Goal: Contribute content: Add original content to the website for others to see

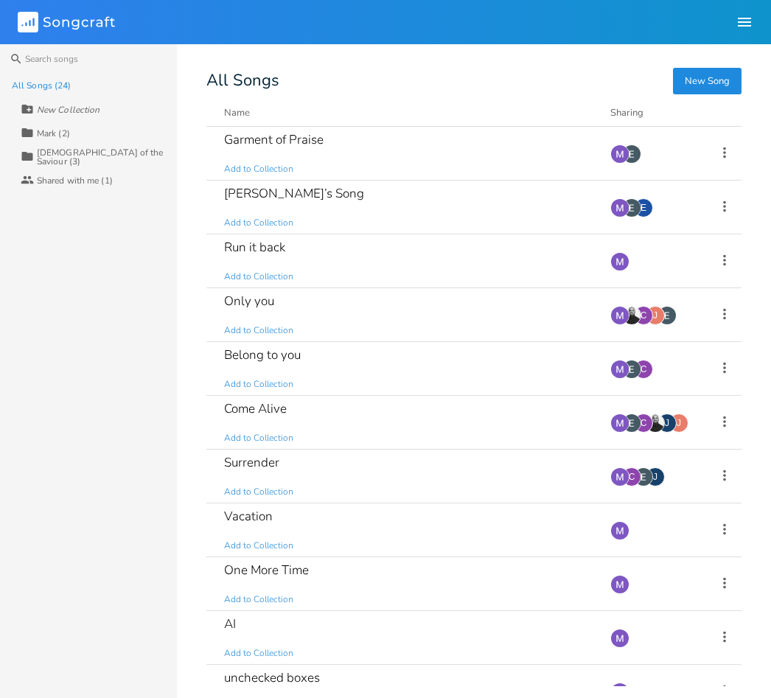
click at [413, 266] on div "Run it back Add to Collection" at bounding box center [408, 260] width 368 height 53
click at [703, 91] on button "New Song" at bounding box center [707, 81] width 69 height 27
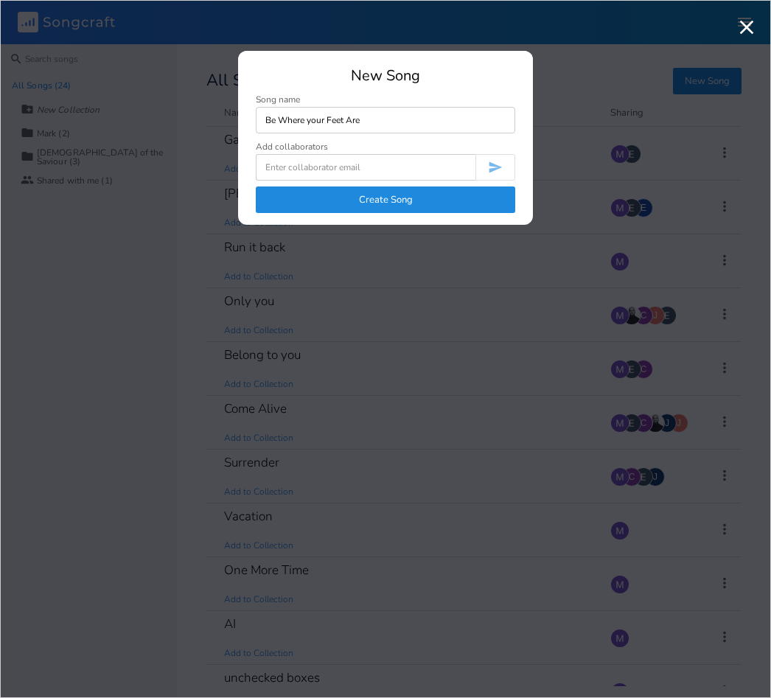
type input "Be Where your Feet Are"
click at [396, 167] on input at bounding box center [366, 167] width 220 height 27
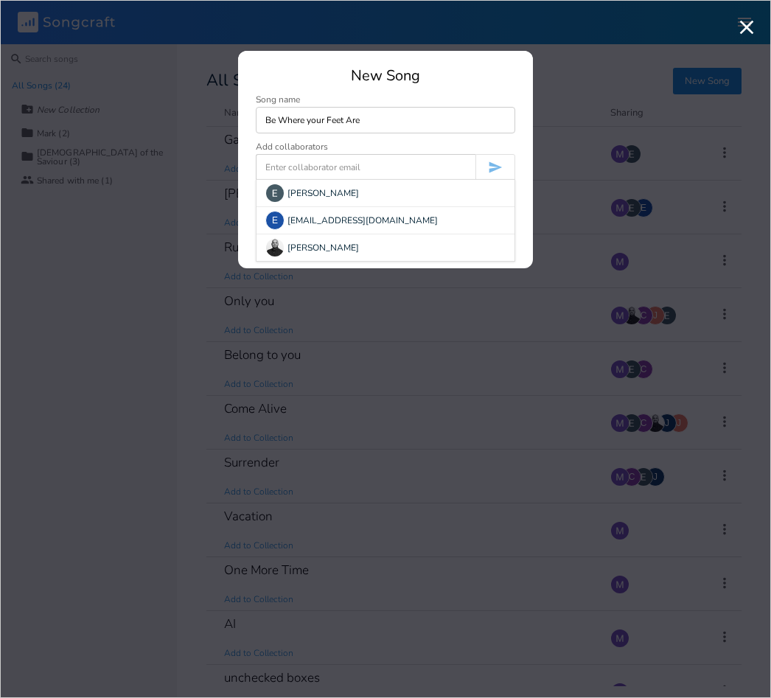
click at [365, 189] on div "[PERSON_NAME]" at bounding box center [385, 193] width 258 height 27
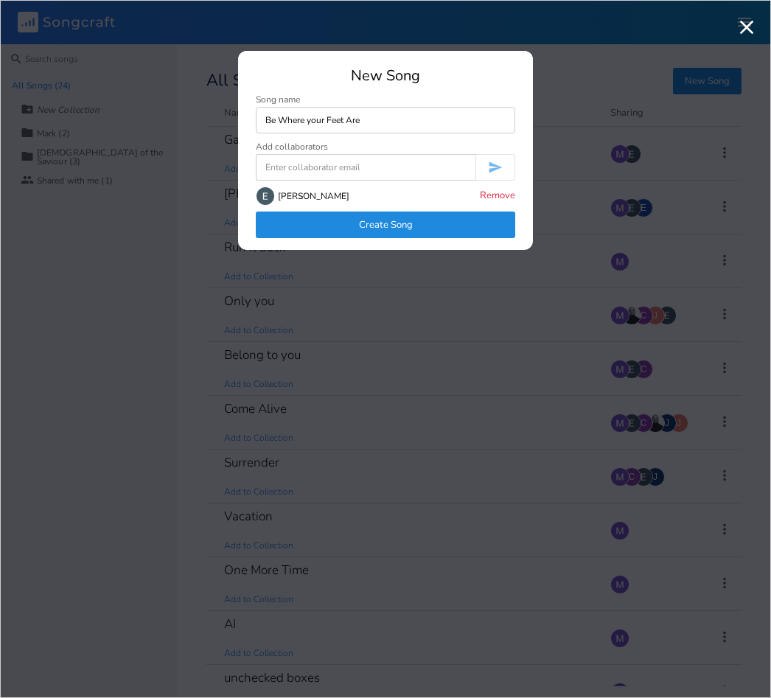
click at [364, 169] on input at bounding box center [366, 167] width 220 height 27
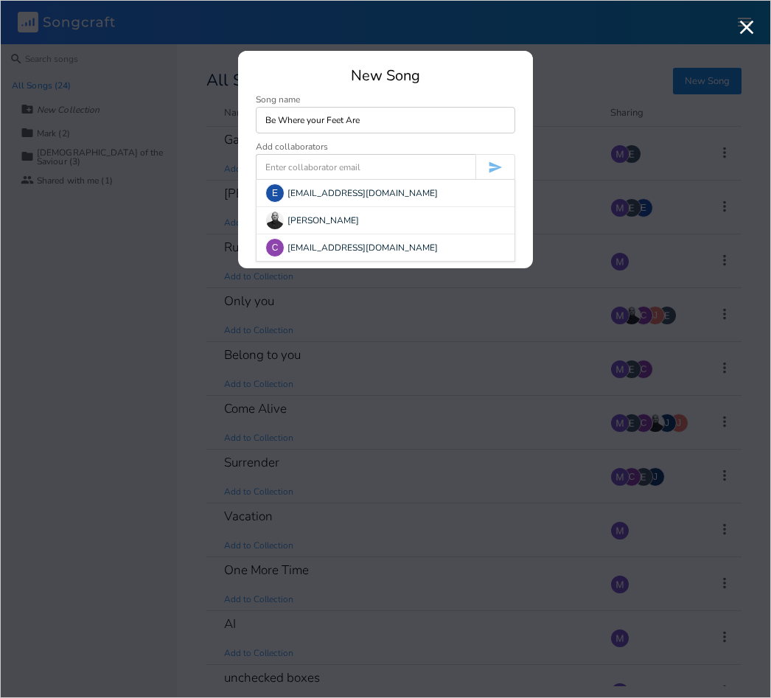
click at [358, 254] on div "C [EMAIL_ADDRESS][DOMAIN_NAME]" at bounding box center [385, 247] width 258 height 27
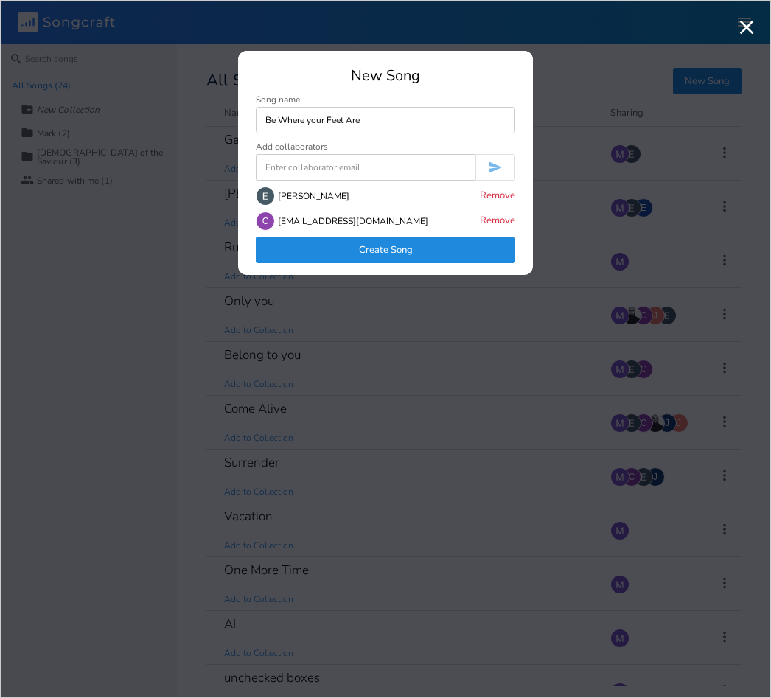
click at [343, 175] on input at bounding box center [366, 167] width 220 height 27
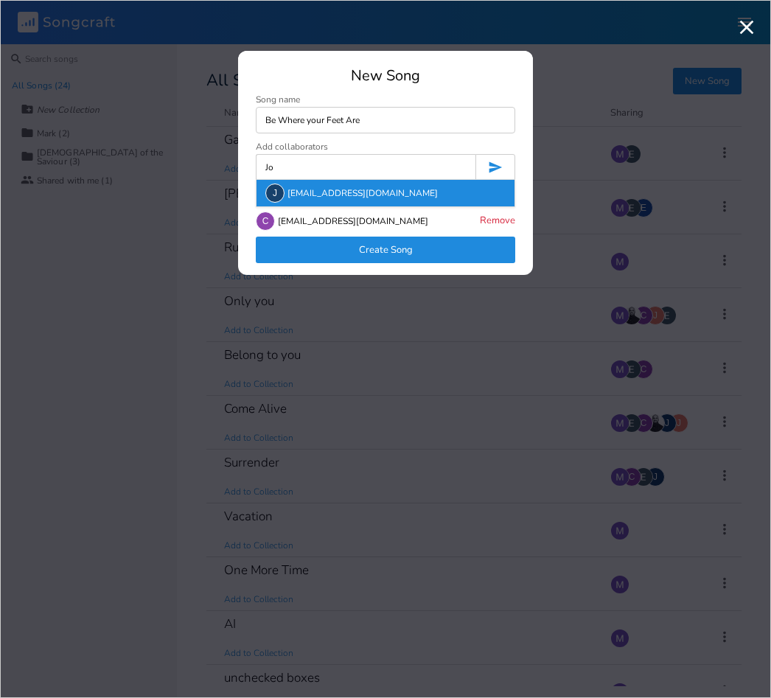
type input "Jo"
click at [368, 186] on div "[PERSON_NAME] [PERSON_NAME][EMAIL_ADDRESS][DOMAIN_NAME]" at bounding box center [385, 193] width 258 height 27
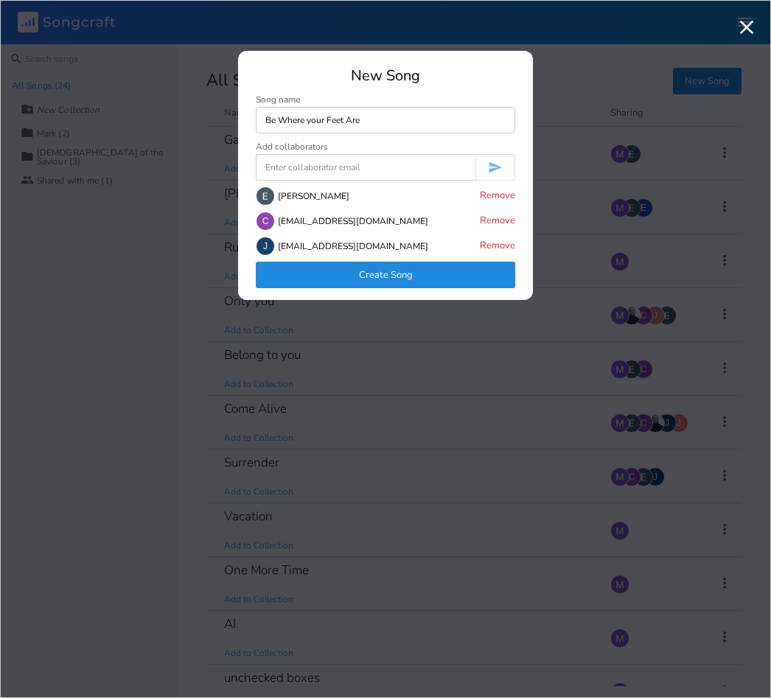
click at [388, 280] on button "Create Song" at bounding box center [385, 275] width 259 height 27
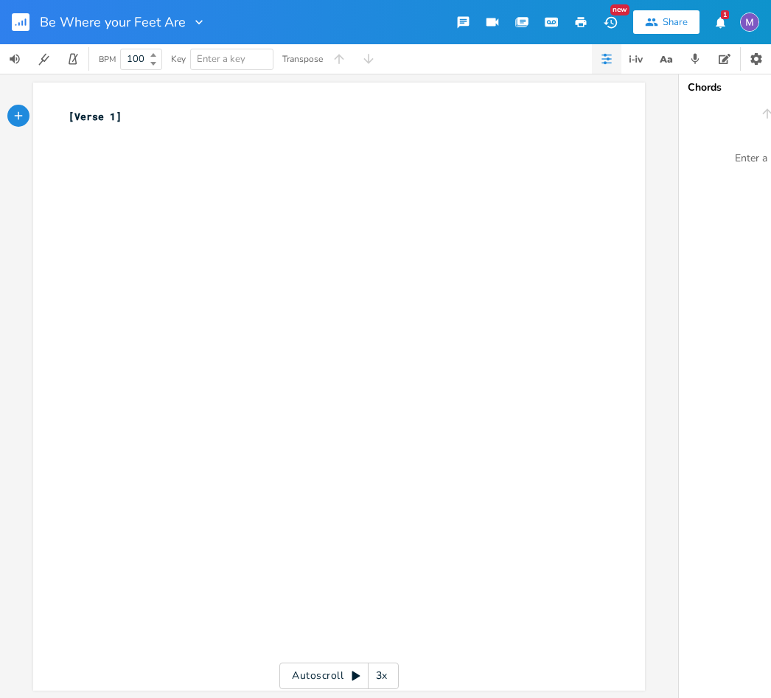
click at [309, 245] on div "xxxxxxxxxx [Verse 1] ​" at bounding box center [350, 400] width 569 height 589
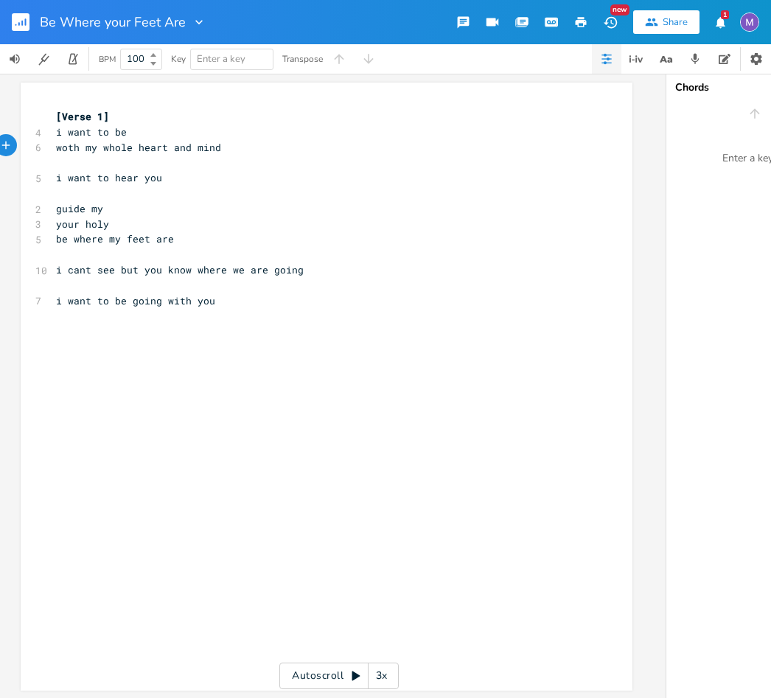
scroll to position [0, 1]
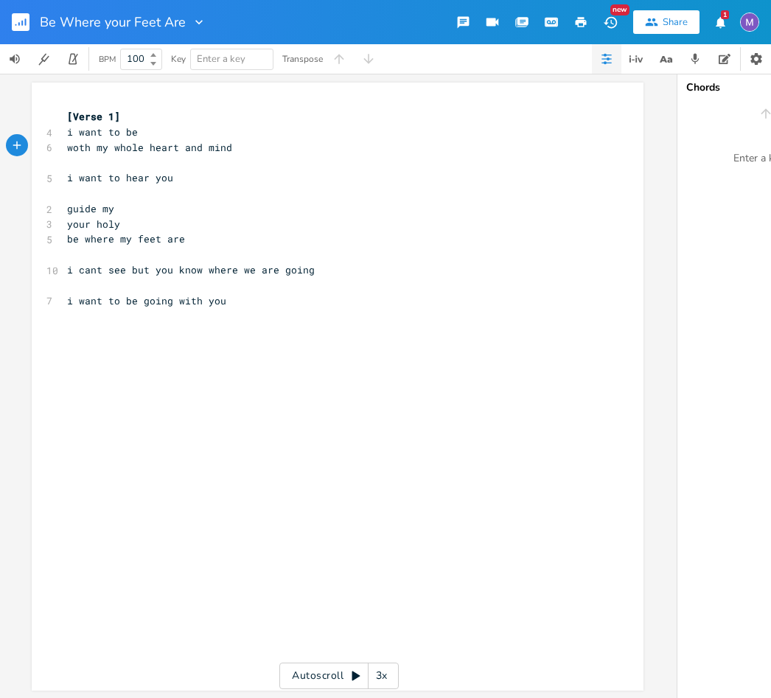
click at [97, 150] on span "woth my whole heart and mind" at bounding box center [149, 147] width 165 height 13
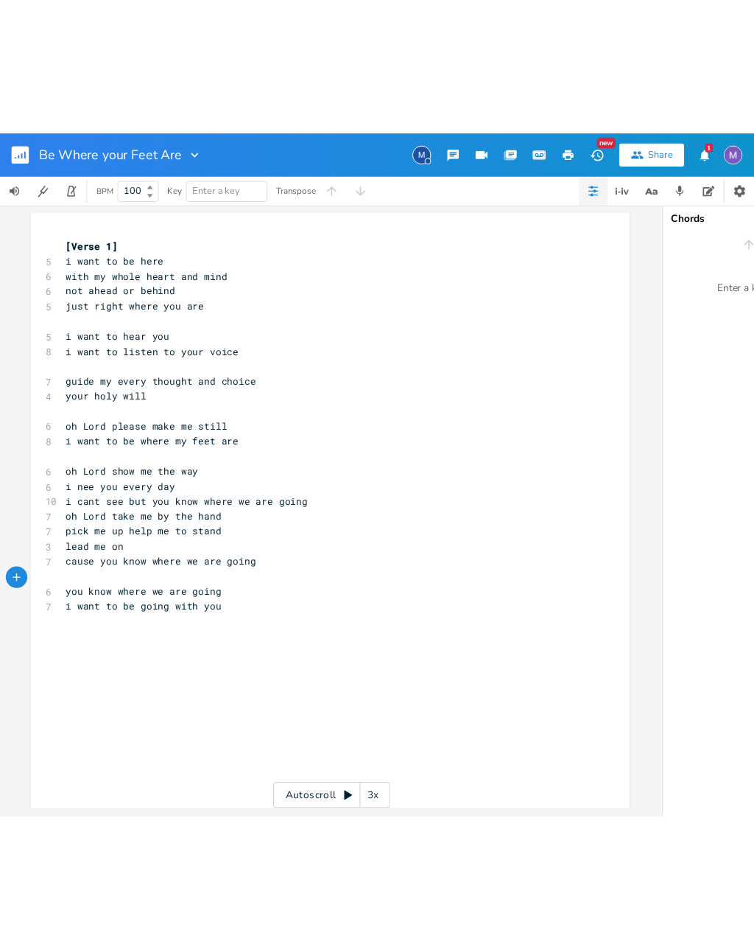
scroll to position [26, 0]
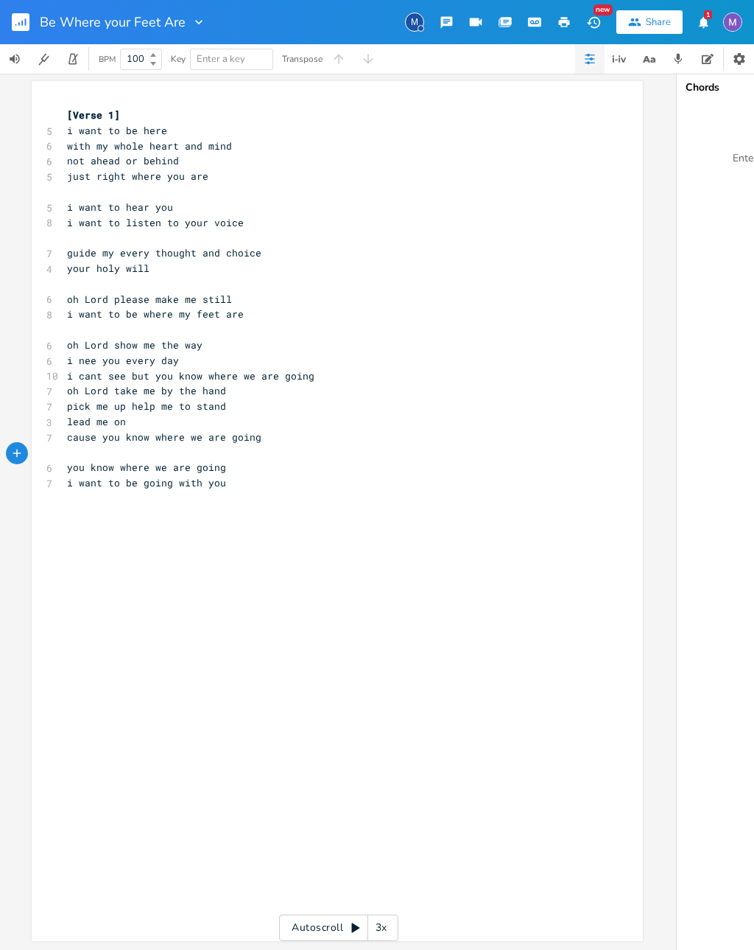
click at [239, 460] on pre "you know where we are going" at bounding box center [330, 467] width 532 height 15
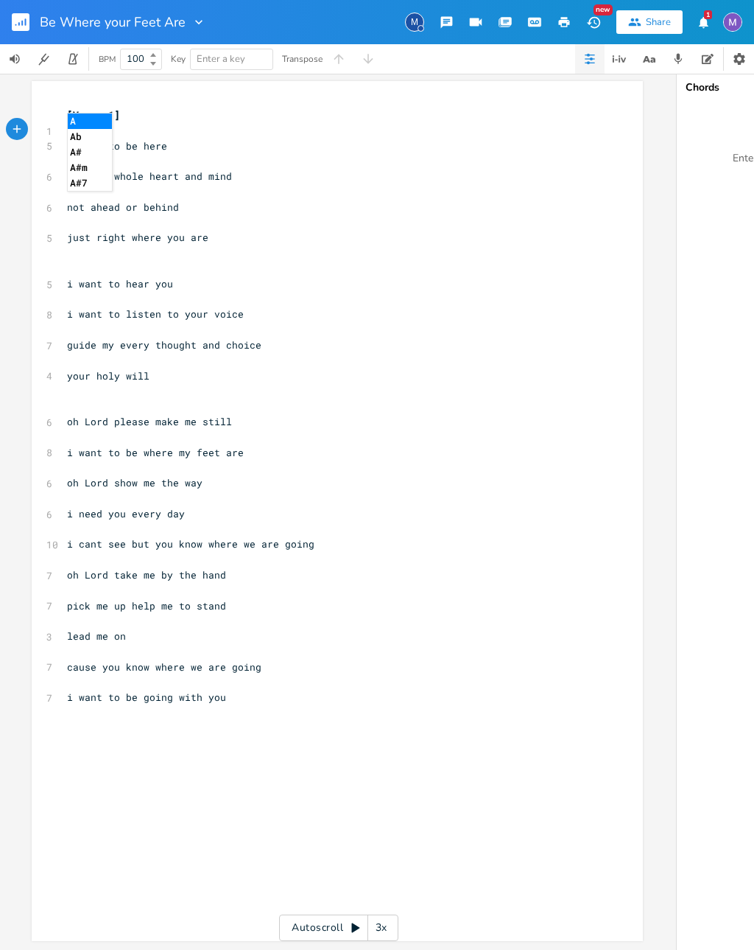
click at [108, 123] on li "A" at bounding box center [90, 120] width 44 height 15
click at [93, 250] on li "A" at bounding box center [90, 253] width 44 height 15
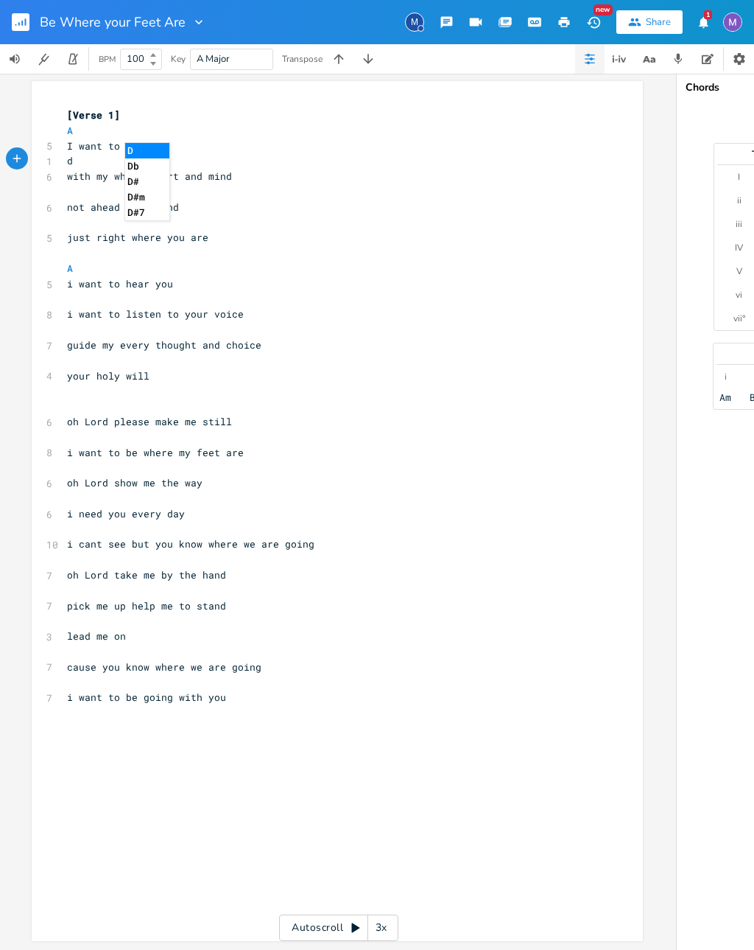
click at [155, 148] on li "D" at bounding box center [147, 150] width 44 height 15
click at [241, 152] on li "A" at bounding box center [233, 150] width 44 height 15
click at [178, 180] on li "A" at bounding box center [181, 179] width 44 height 15
click at [226, 206] on li "E" at bounding box center [216, 209] width 44 height 15
click at [187, 176] on li "A" at bounding box center [181, 179] width 44 height 15
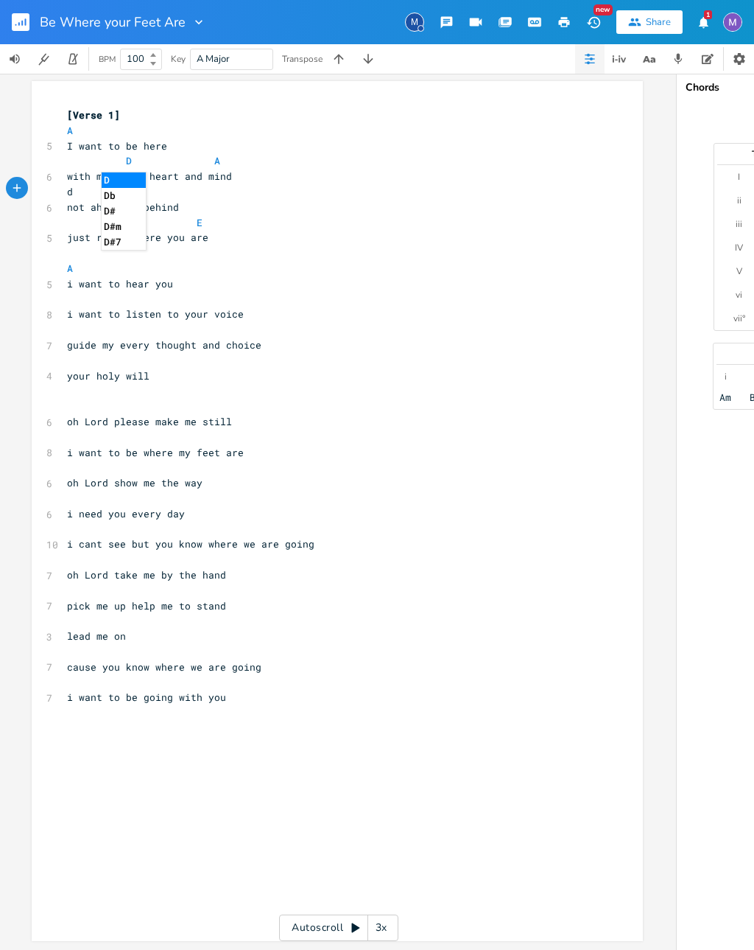
click at [125, 176] on li "D" at bounding box center [124, 179] width 44 height 15
click at [174, 282] on li "D" at bounding box center [170, 283] width 44 height 15
click at [250, 290] on li "A" at bounding box center [250, 283] width 44 height 15
click at [147, 307] on li "D" at bounding box center [147, 312] width 44 height 15
click at [266, 312] on li "A" at bounding box center [256, 312] width 44 height 15
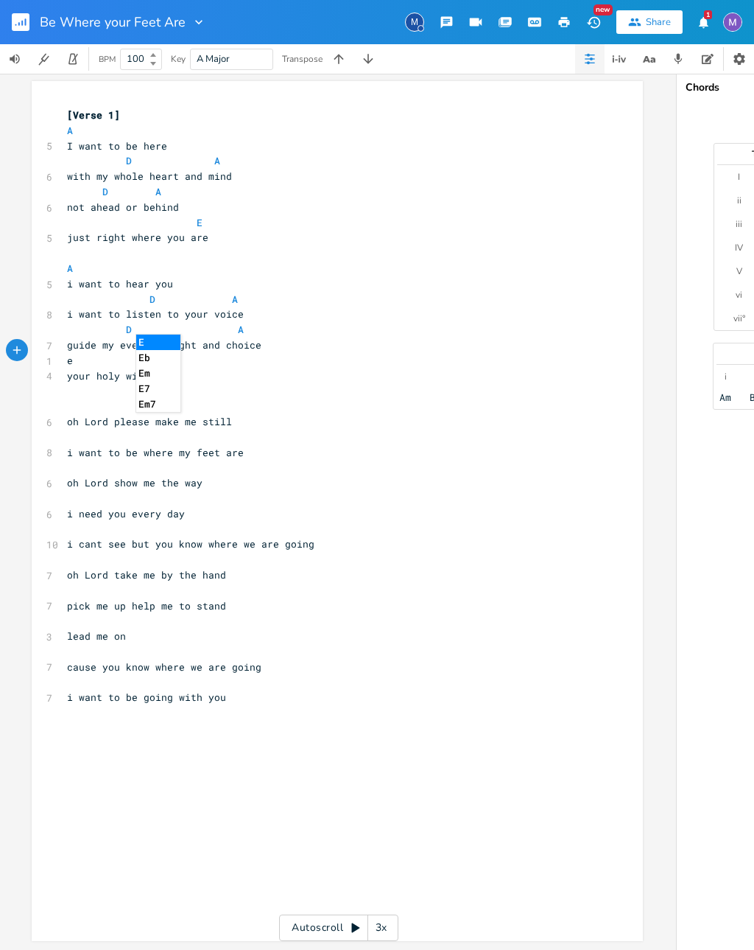
click at [163, 335] on li "E" at bounding box center [158, 341] width 44 height 15
click at [71, 418] on li "Bm" at bounding box center [90, 417] width 44 height 15
click at [195, 388] on li "A" at bounding box center [193, 386] width 44 height 15
click at [239, 384] on li "E" at bounding box center [239, 386] width 44 height 15
click at [60, 442] on div "xxxxxxxxxx [Verse 1] A 5 I want to be here D A 6 with my whole heart and mind D…" at bounding box center [337, 511] width 611 height 860
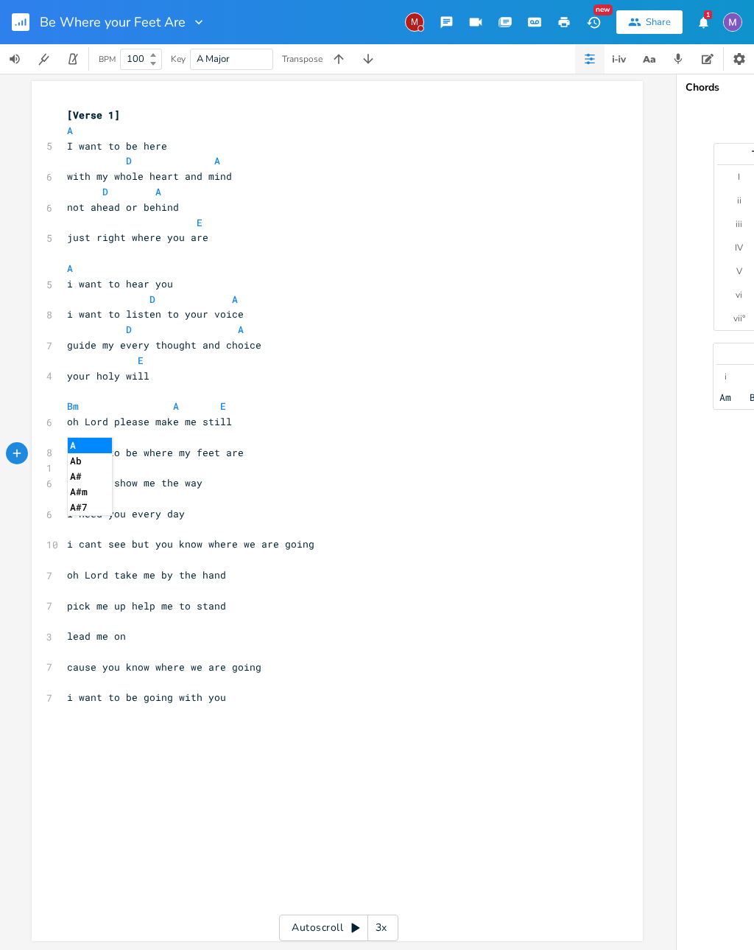
click at [83, 442] on li "A" at bounding box center [90, 445] width 44 height 15
click at [147, 438] on li "D" at bounding box center [147, 445] width 44 height 15
click at [97, 469] on li "A" at bounding box center [90, 474] width 44 height 15
click at [167, 472] on li "D" at bounding box center [164, 474] width 44 height 15
click at [88, 502] on li "Bm" at bounding box center [91, 504] width 46 height 15
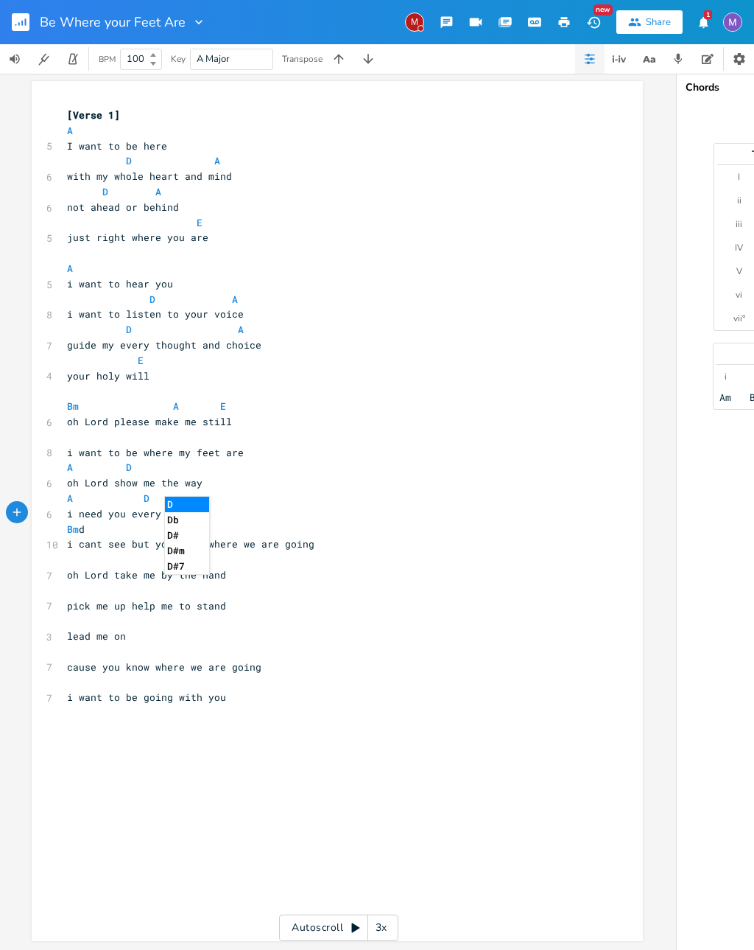
click at [181, 508] on li "D" at bounding box center [187, 504] width 44 height 15
click at [197, 527] on li "A" at bounding box center [188, 529] width 44 height 15
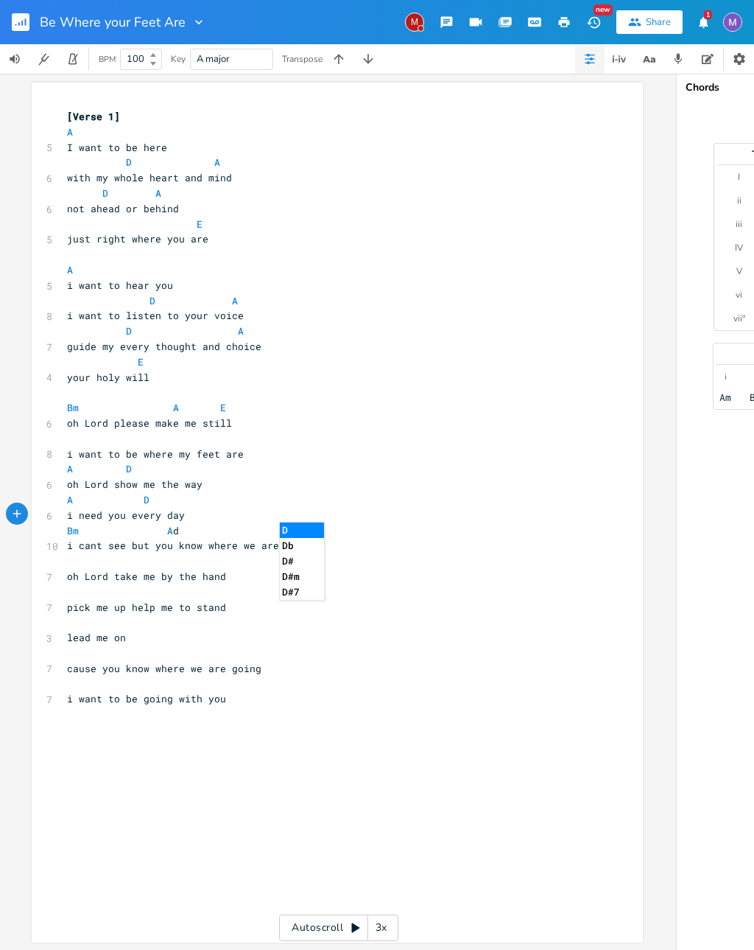
click at [304, 530] on li "D" at bounding box center [302, 529] width 44 height 15
click at [92, 555] on li "A" at bounding box center [90, 559] width 44 height 15
click at [233, 558] on li "D" at bounding box center [228, 559] width 44 height 15
click at [81, 585] on li "A" at bounding box center [90, 588] width 44 height 15
click at [232, 588] on li "D" at bounding box center [228, 588] width 44 height 15
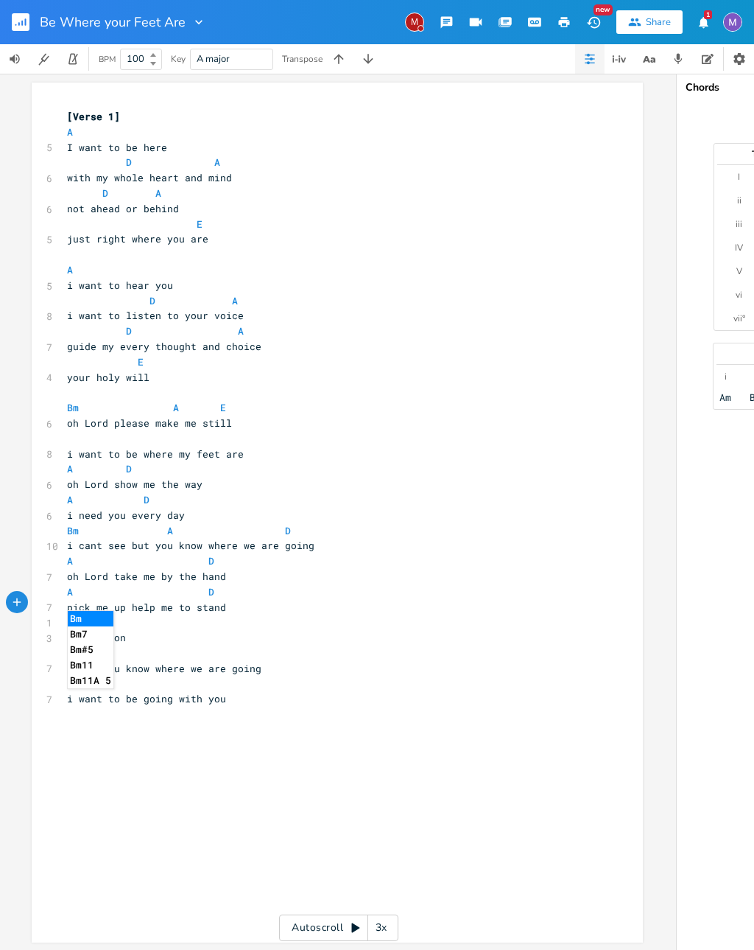
click at [78, 617] on li "Bm" at bounding box center [91, 618] width 46 height 15
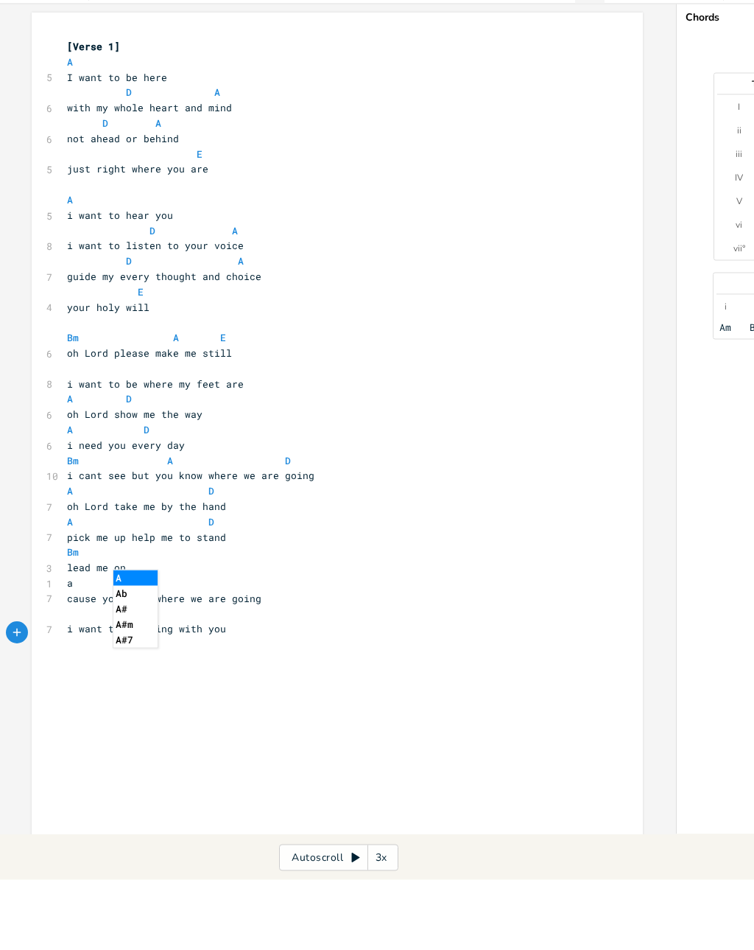
click at [137, 640] on li "A" at bounding box center [135, 647] width 44 height 15
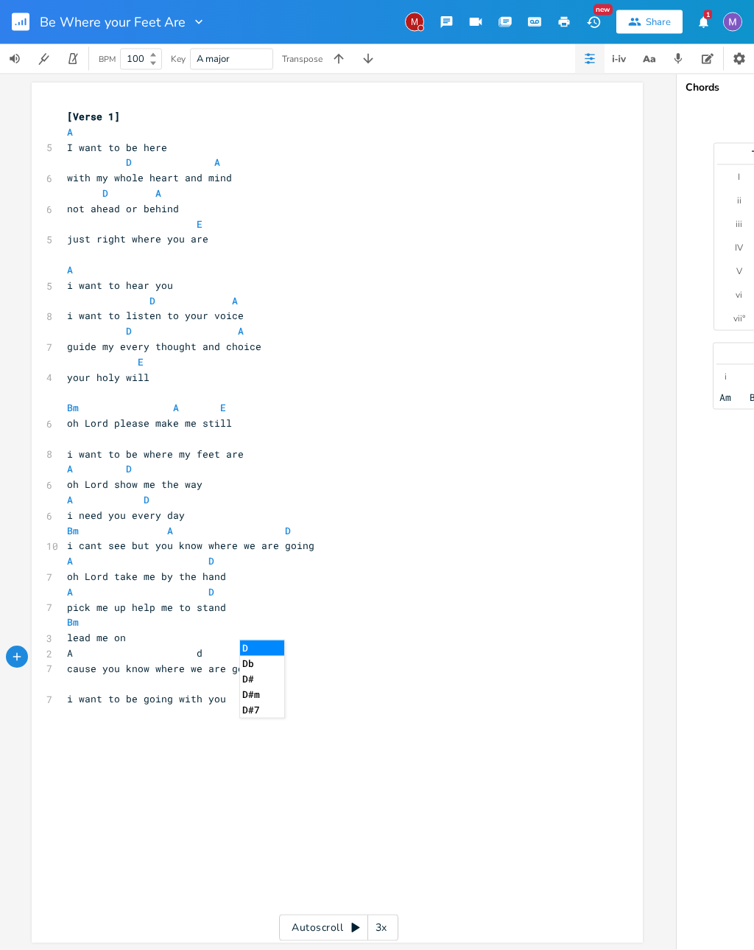
click at [254, 640] on li "D" at bounding box center [262, 647] width 44 height 15
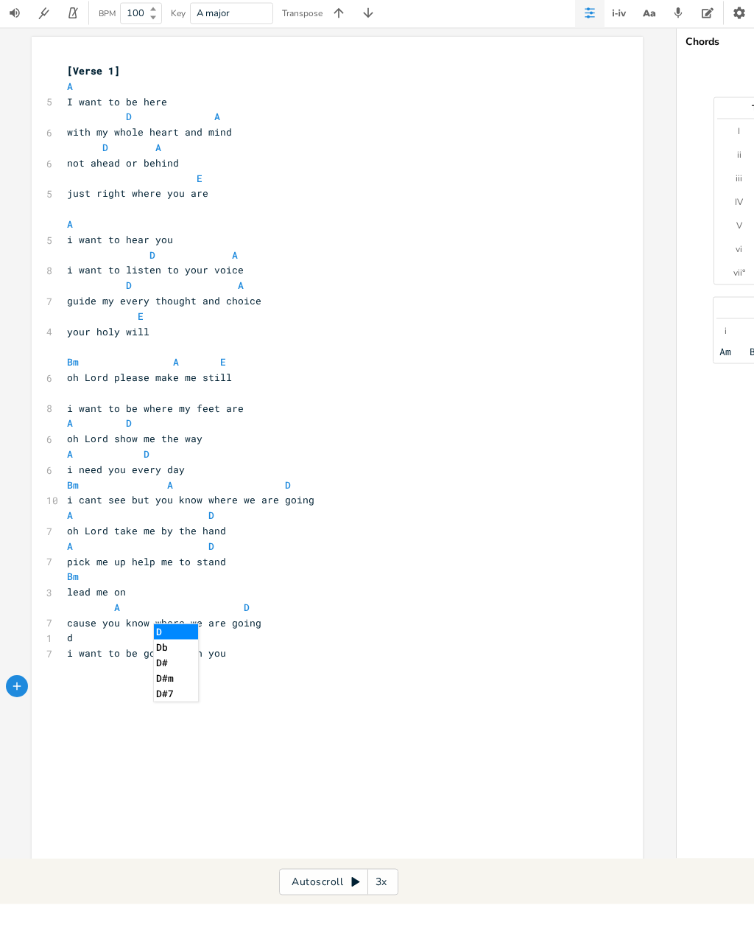
click at [164, 670] on li "D" at bounding box center [176, 677] width 44 height 15
click at [225, 670] on li "A" at bounding box center [228, 677] width 44 height 15
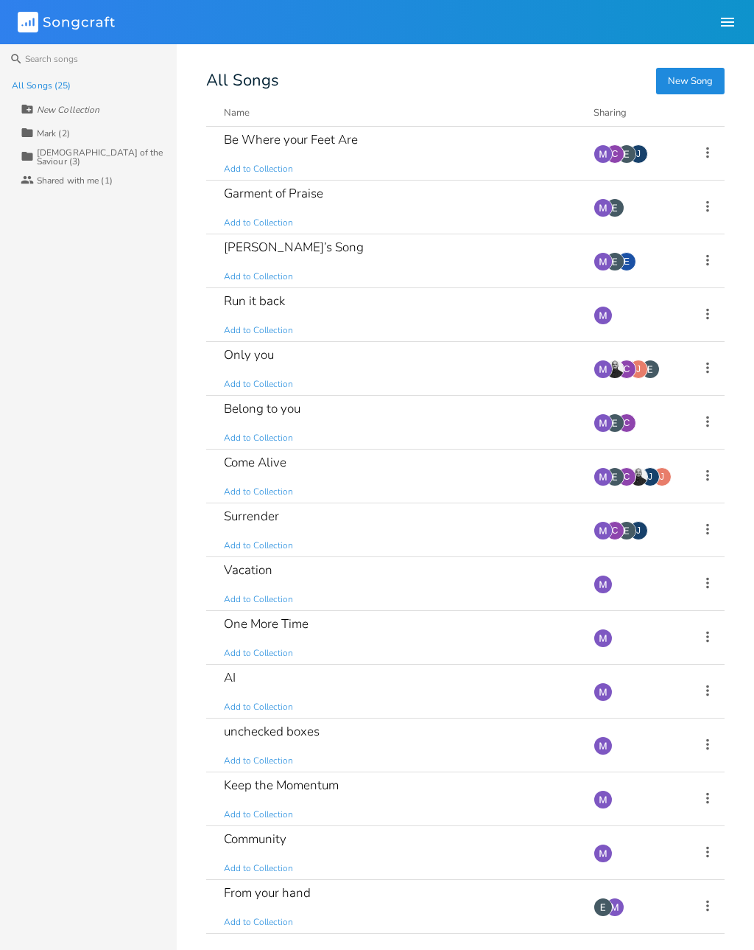
click at [273, 156] on div "Be Where your Feet Are Add to Collection" at bounding box center [400, 153] width 352 height 53
click at [320, 359] on div "Only you Add to Collection" at bounding box center [400, 368] width 352 height 53
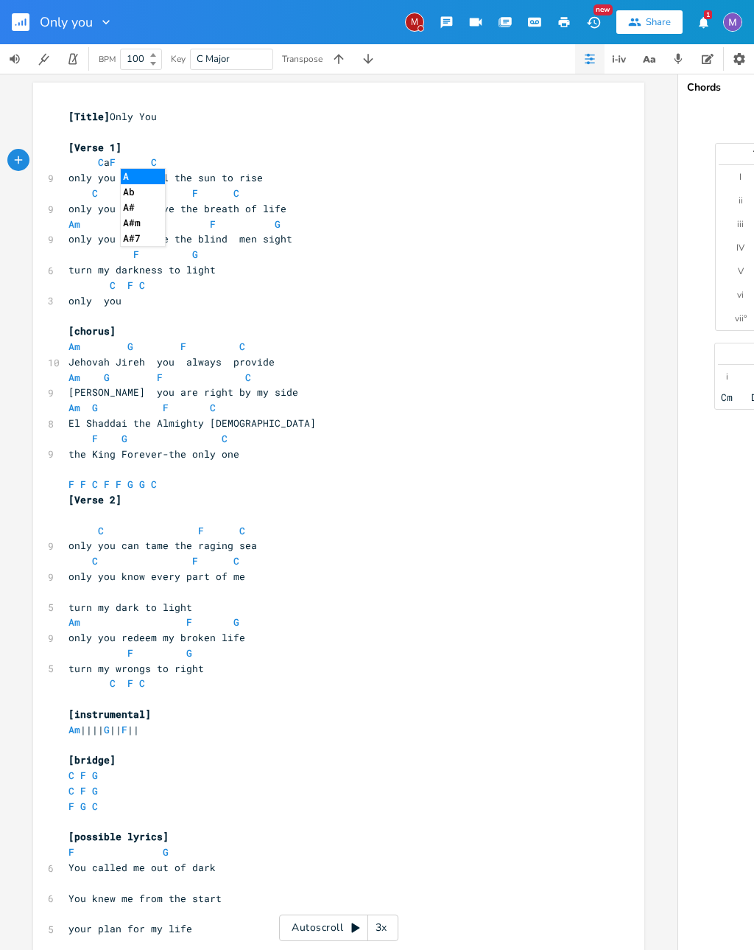
click at [144, 183] on li "A" at bounding box center [143, 176] width 44 height 15
click at [182, 530] on li "A" at bounding box center [177, 529] width 44 height 15
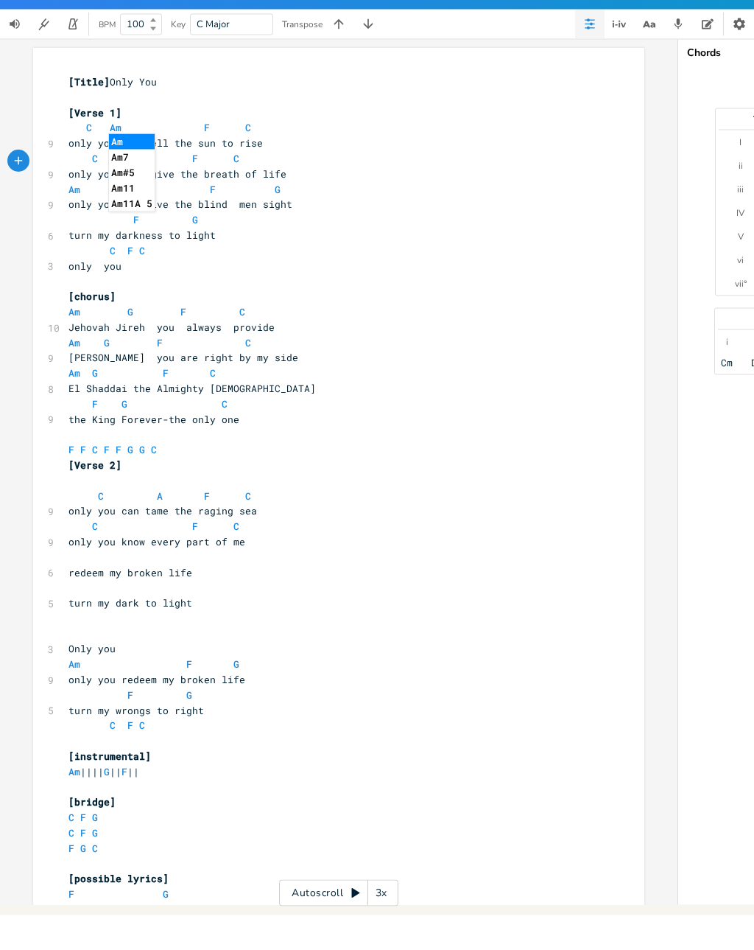
click at [140, 169] on li "Am" at bounding box center [132, 176] width 46 height 15
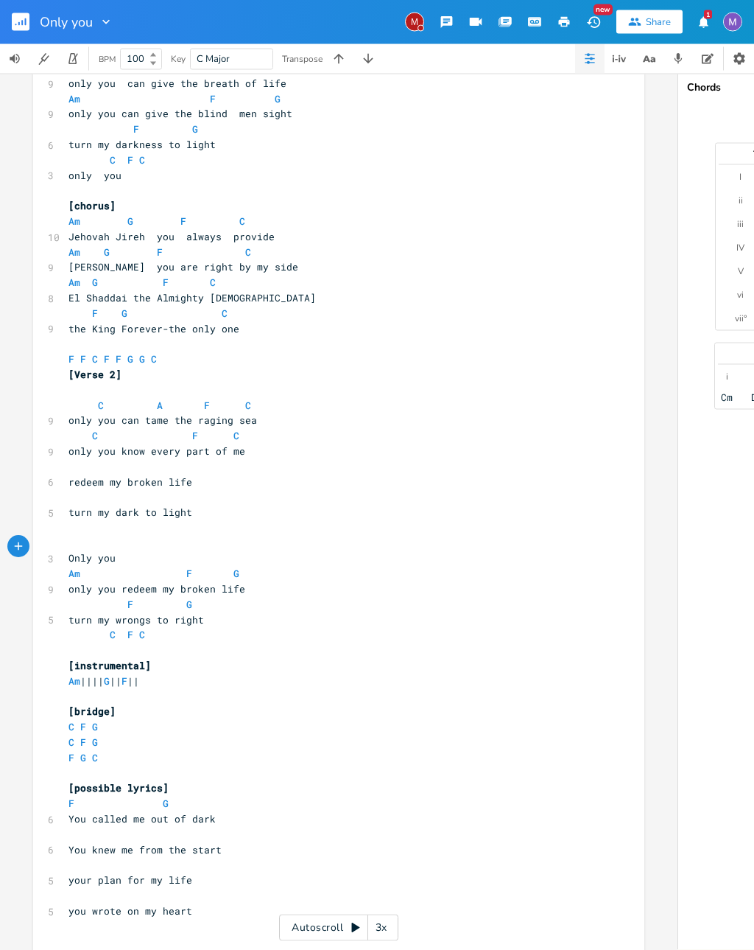
scroll to position [130, 0]
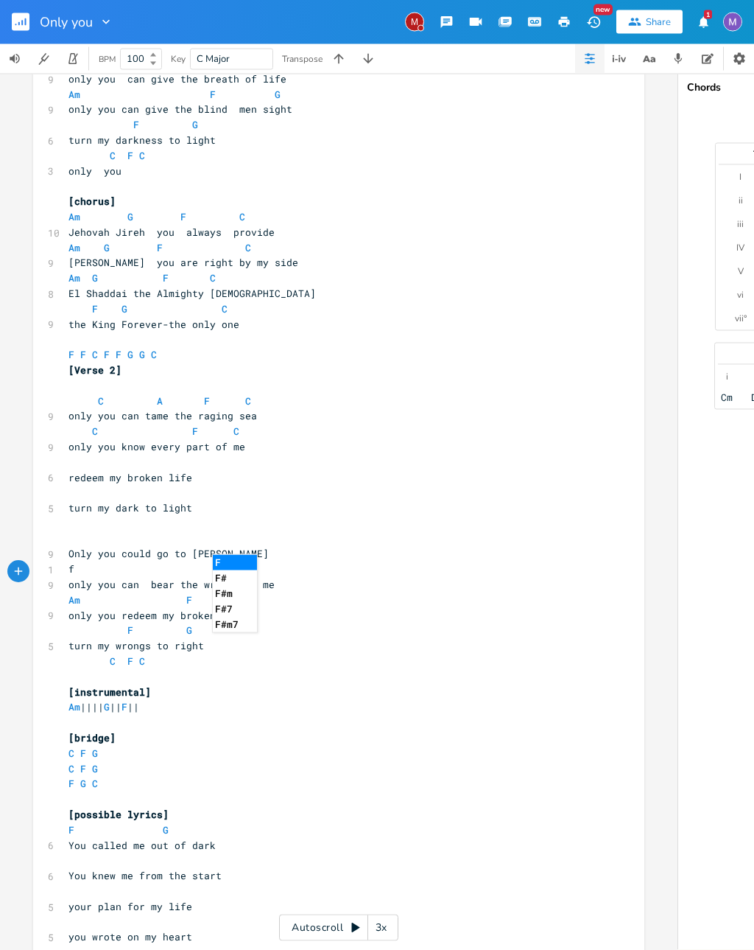
click at [240, 555] on li "F" at bounding box center [235, 562] width 44 height 15
click at [287, 555] on li "G" at bounding box center [275, 562] width 44 height 15
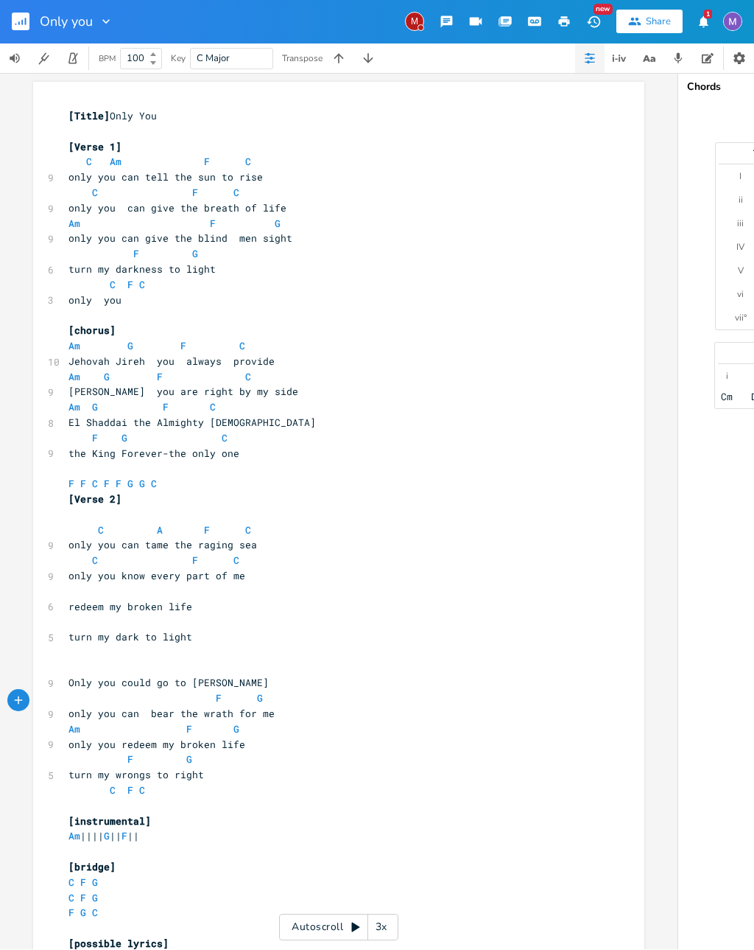
scroll to position [0, 0]
click at [60, 562] on div "xxxxxxxxxx [Title] Only You ​ [Verse 1] C Am F C 9 only you can tell the sun to…" at bounding box center [338, 752] width 611 height 1339
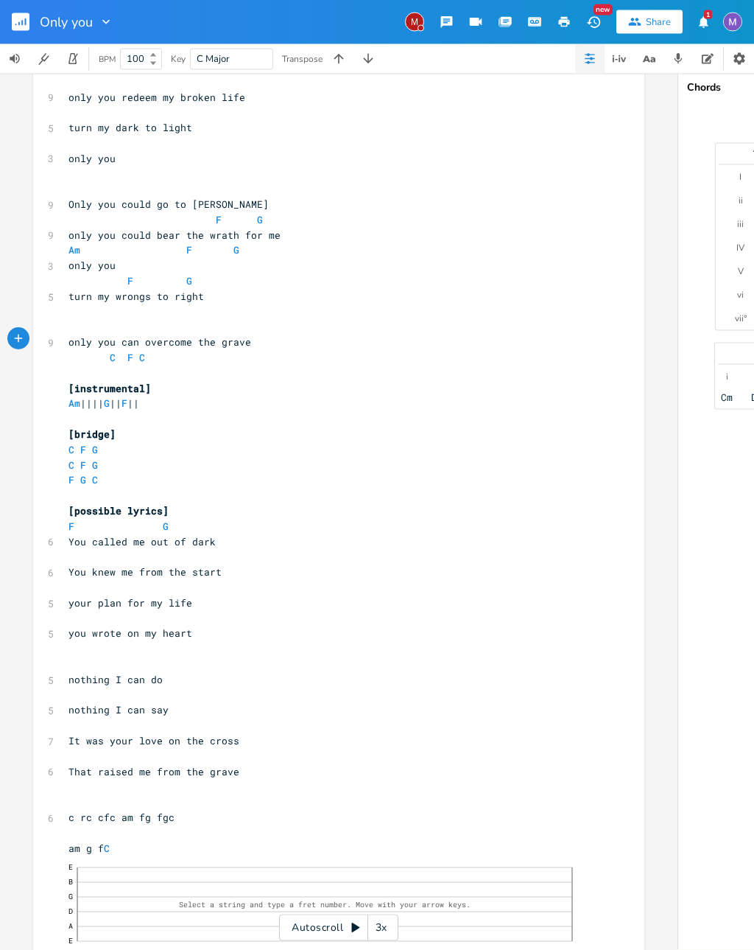
scroll to position [509, 0]
click at [243, 290] on pre "turn my wrongs to right" at bounding box center [332, 297] width 532 height 15
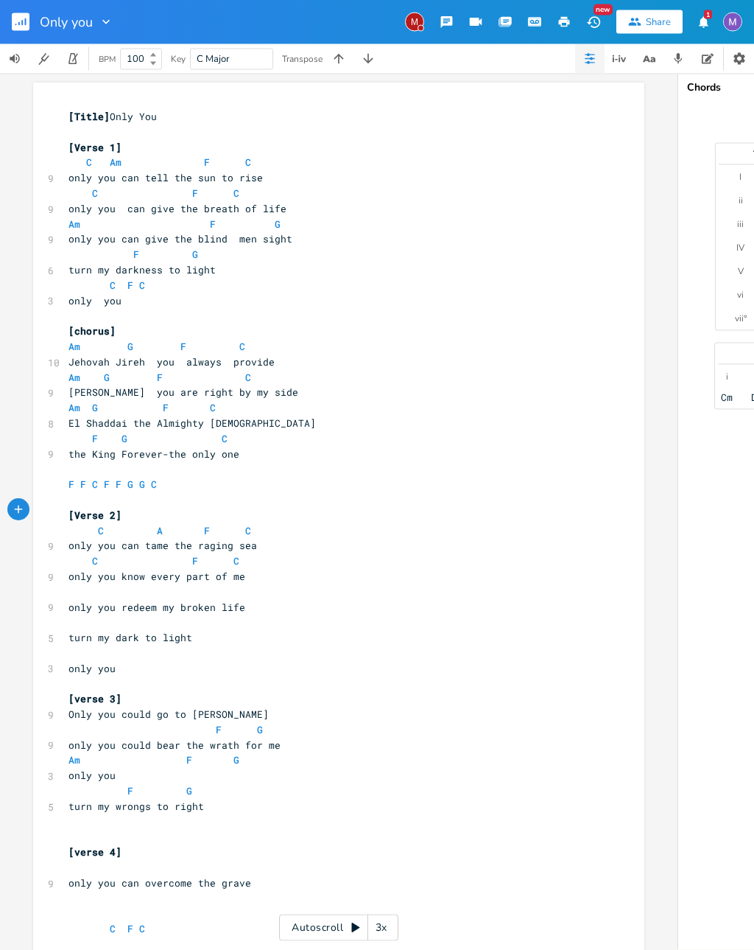
scroll to position [0, 0]
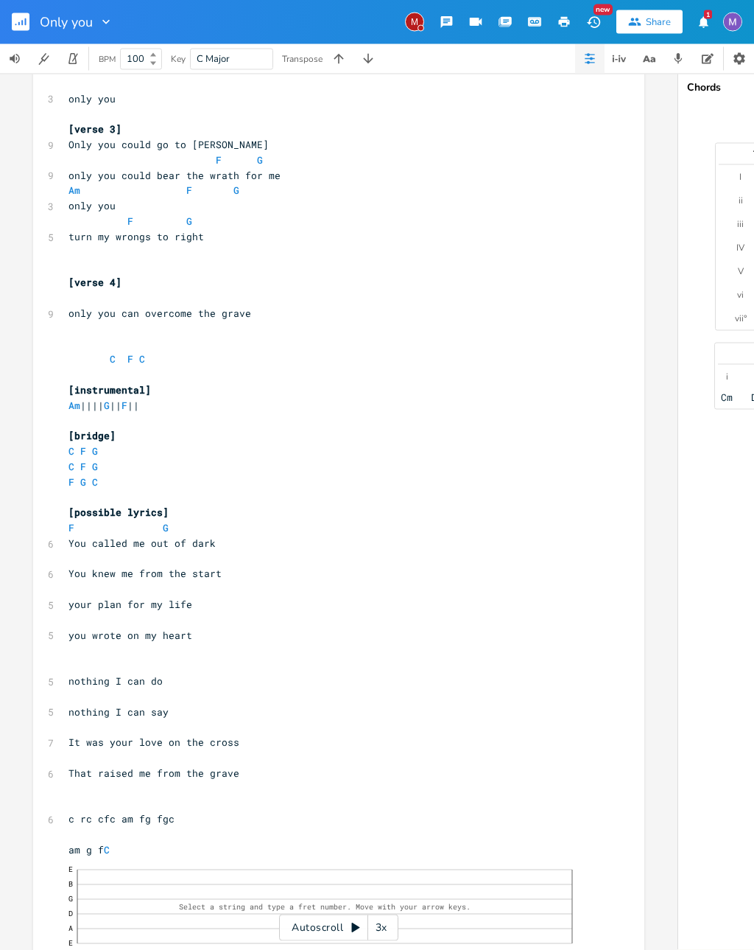
click at [668, 521] on div "xxxxxxxxxx [Title] Only You ​ [Verse 1] C Am F C 9 only you can tell the sun to…" at bounding box center [339, 512] width 678 height 876
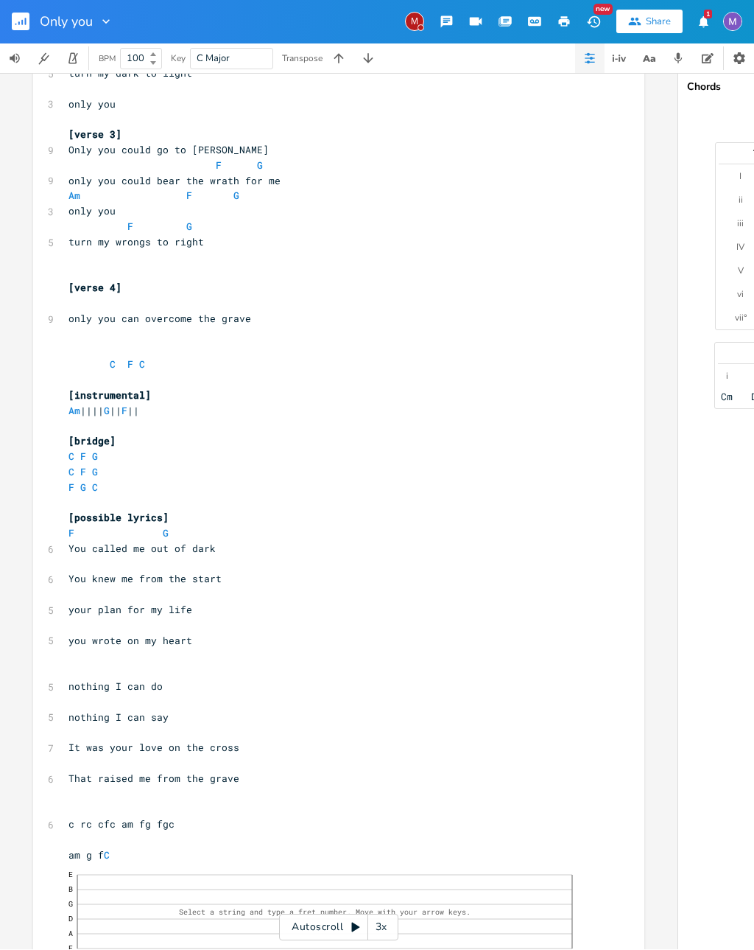
scroll to position [563, 0]
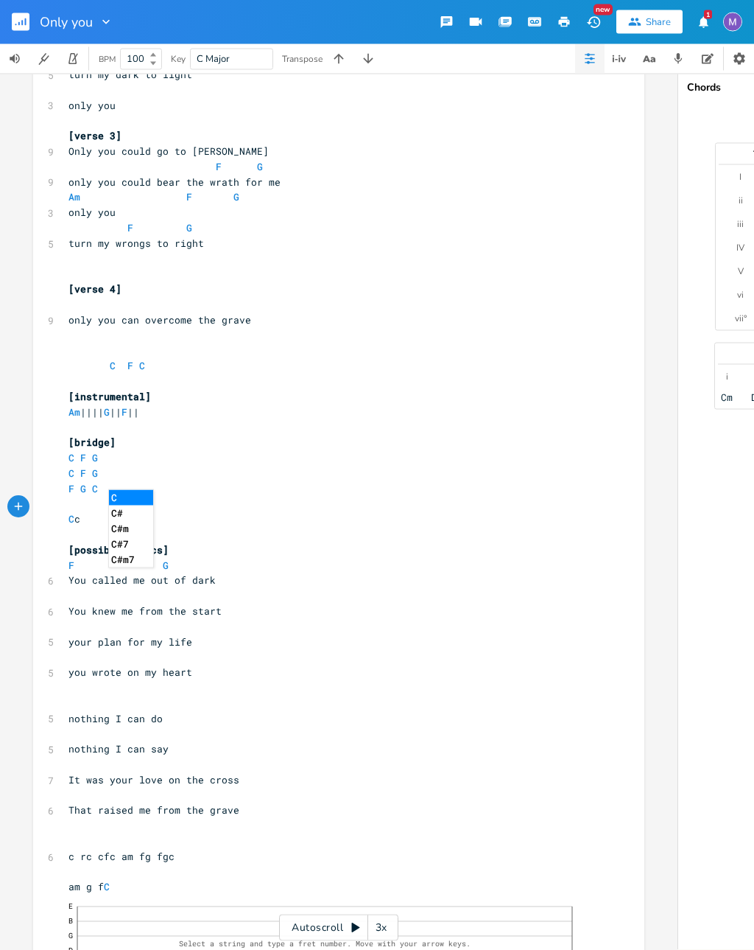
click at [141, 490] on li "C" at bounding box center [131, 497] width 44 height 15
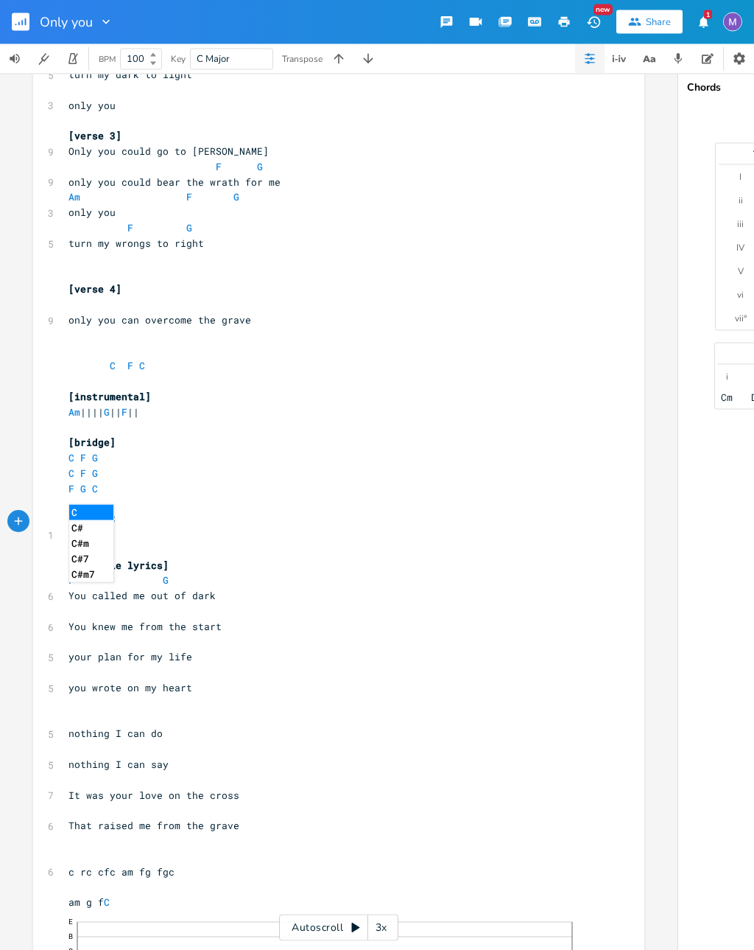
click at [94, 505] on li "C" at bounding box center [91, 512] width 44 height 15
click at [96, 519] on li "Am" at bounding box center [92, 526] width 46 height 15
click at [118, 519] on li "G" at bounding box center [108, 526] width 44 height 15
click at [121, 519] on li "F" at bounding box center [120, 526] width 44 height 15
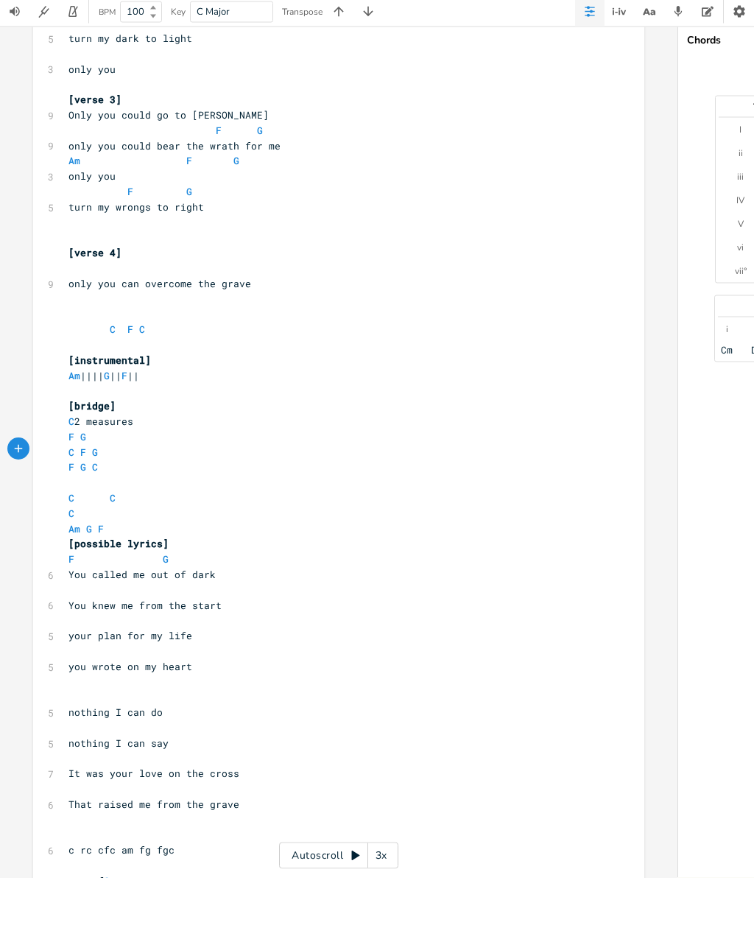
scroll to position [554, 0]
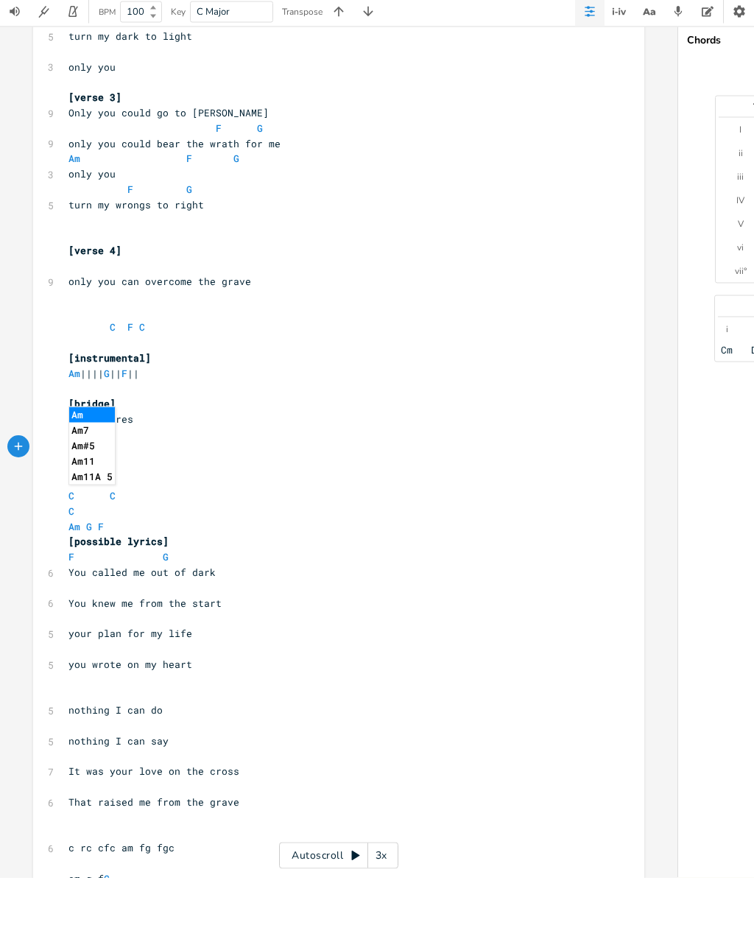
click at [101, 455] on li "Am" at bounding box center [92, 462] width 46 height 15
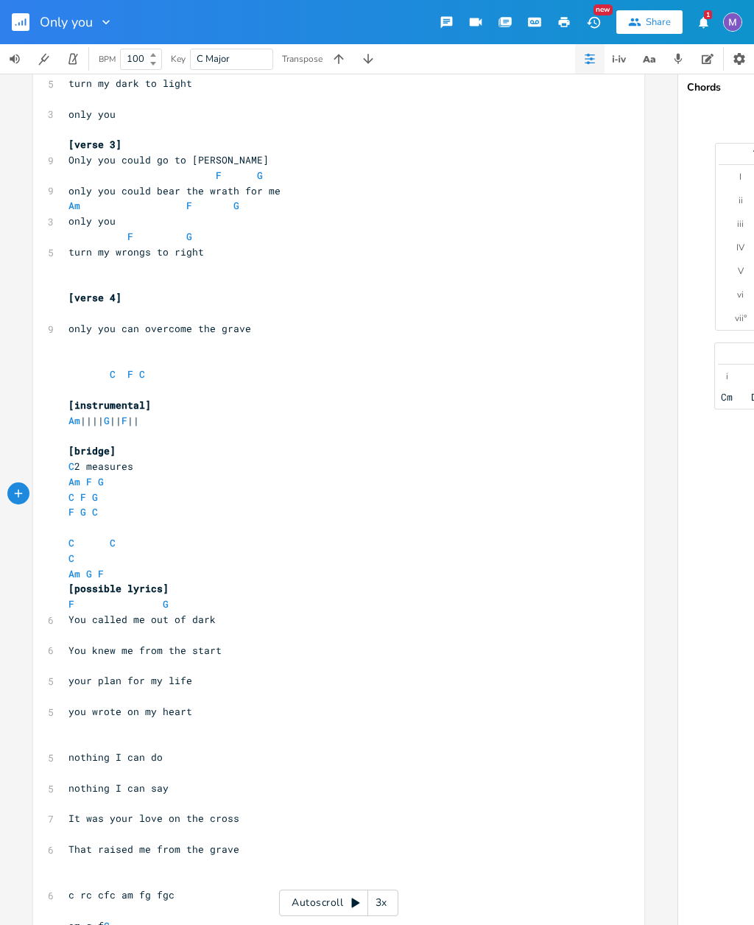
scroll to position [47, 0]
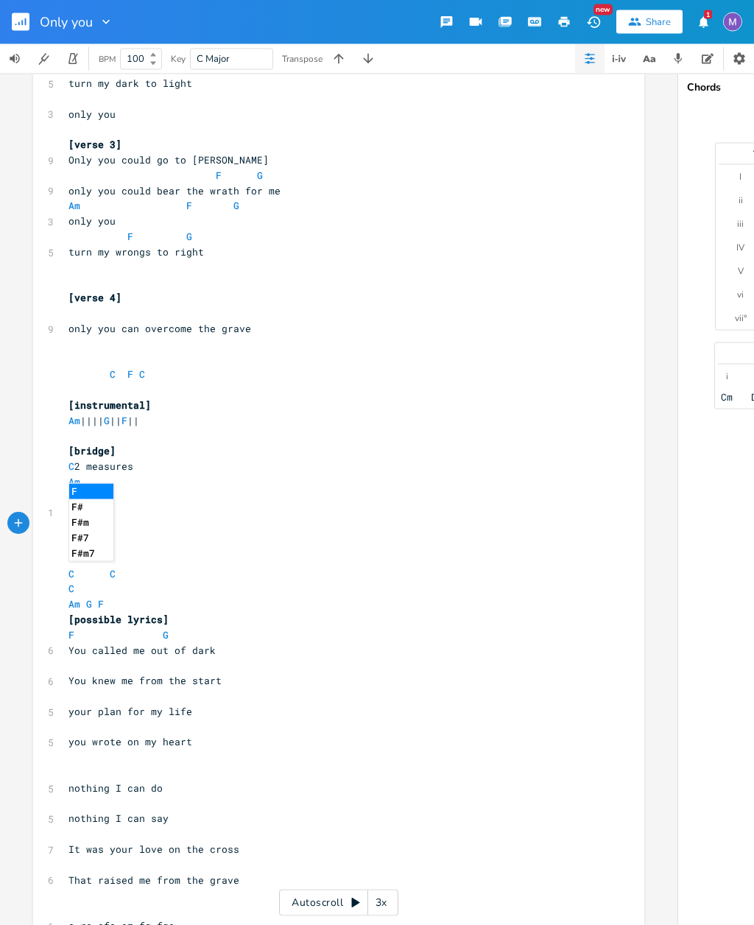
click at [91, 484] on li "F" at bounding box center [91, 491] width 44 height 15
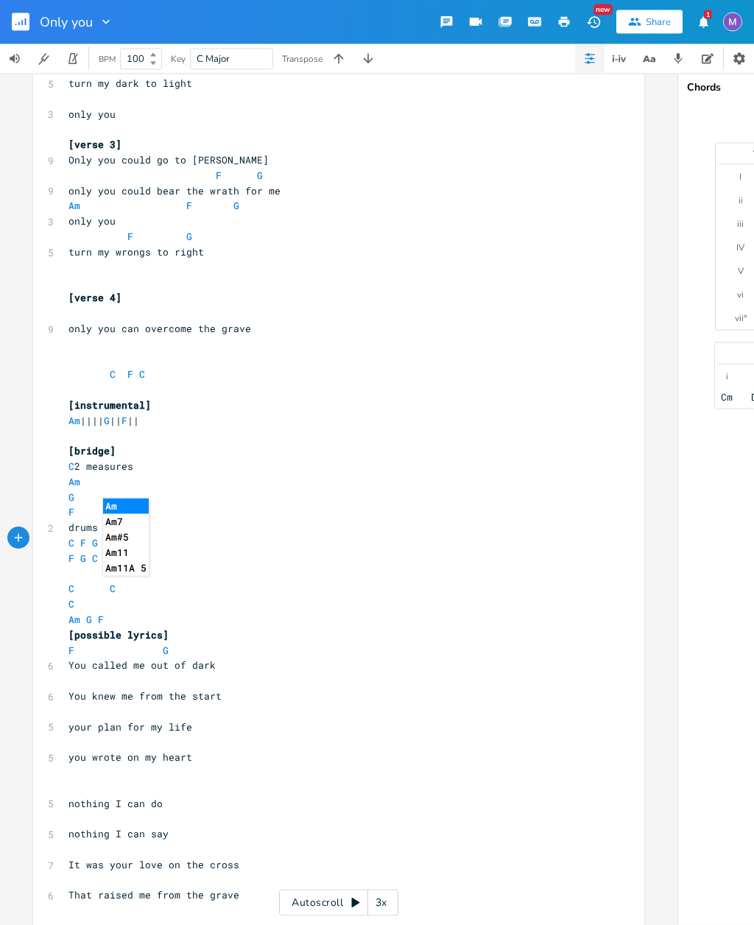
click at [133, 499] on li "Am" at bounding box center [126, 506] width 46 height 15
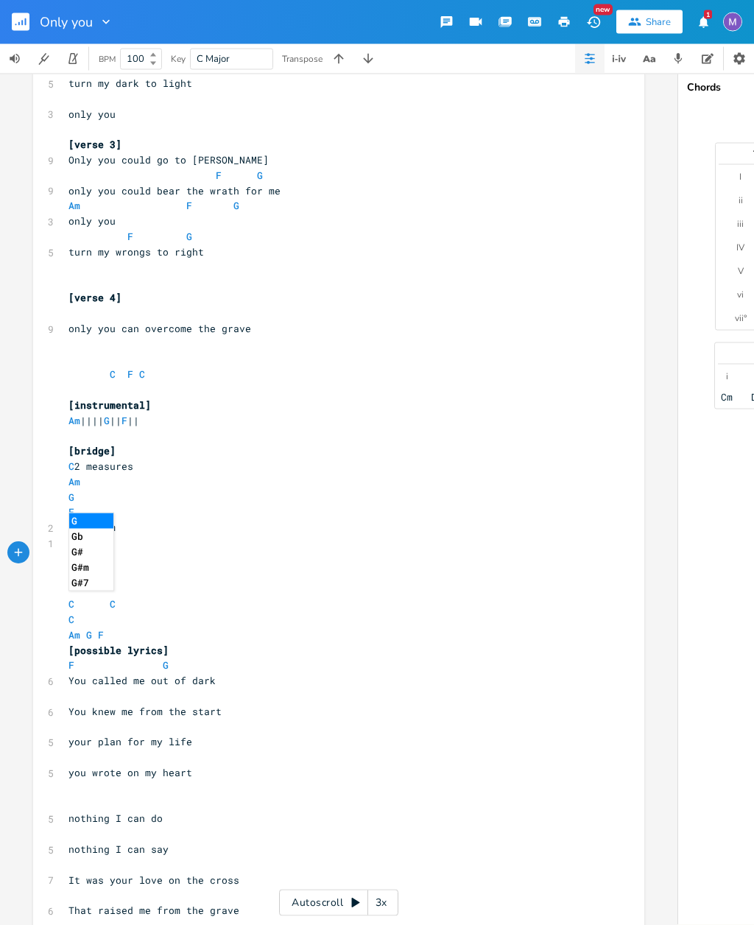
click at [88, 513] on li "G" at bounding box center [91, 520] width 44 height 15
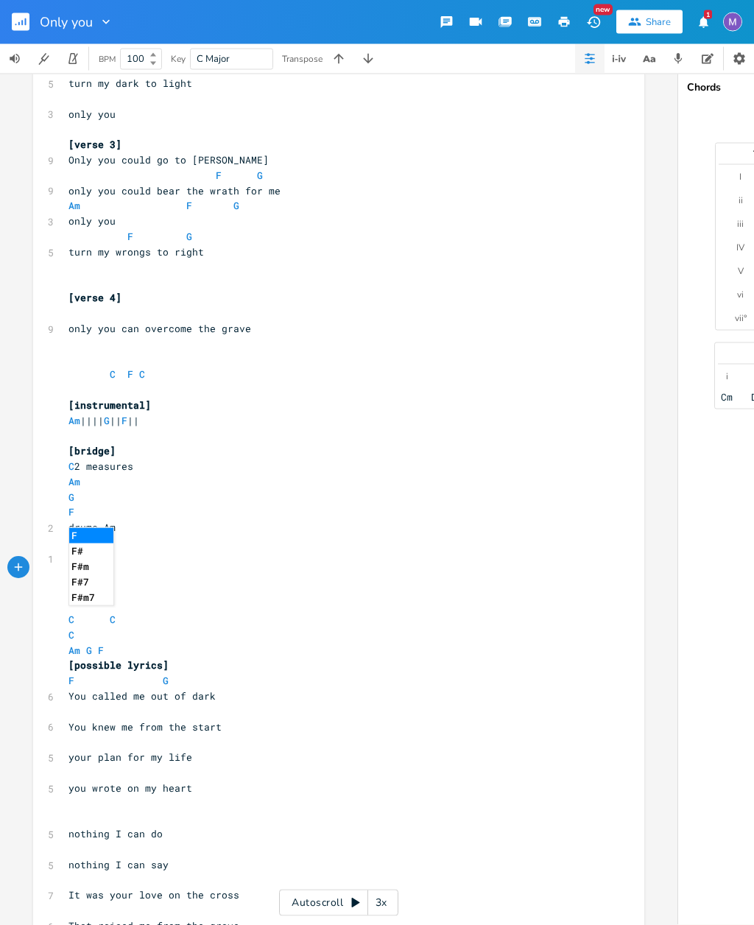
click at [92, 528] on li "F" at bounding box center [91, 535] width 44 height 15
click at [127, 499] on li "Am" at bounding box center [126, 506] width 46 height 15
click at [125, 499] on li "Am" at bounding box center [126, 506] width 46 height 15
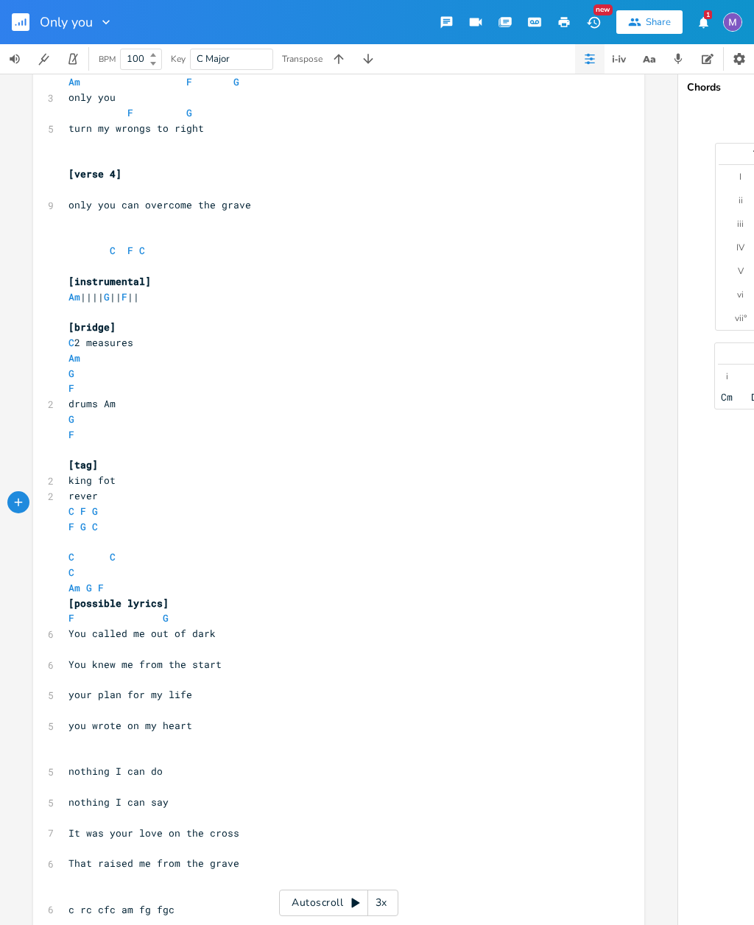
scroll to position [677, 0]
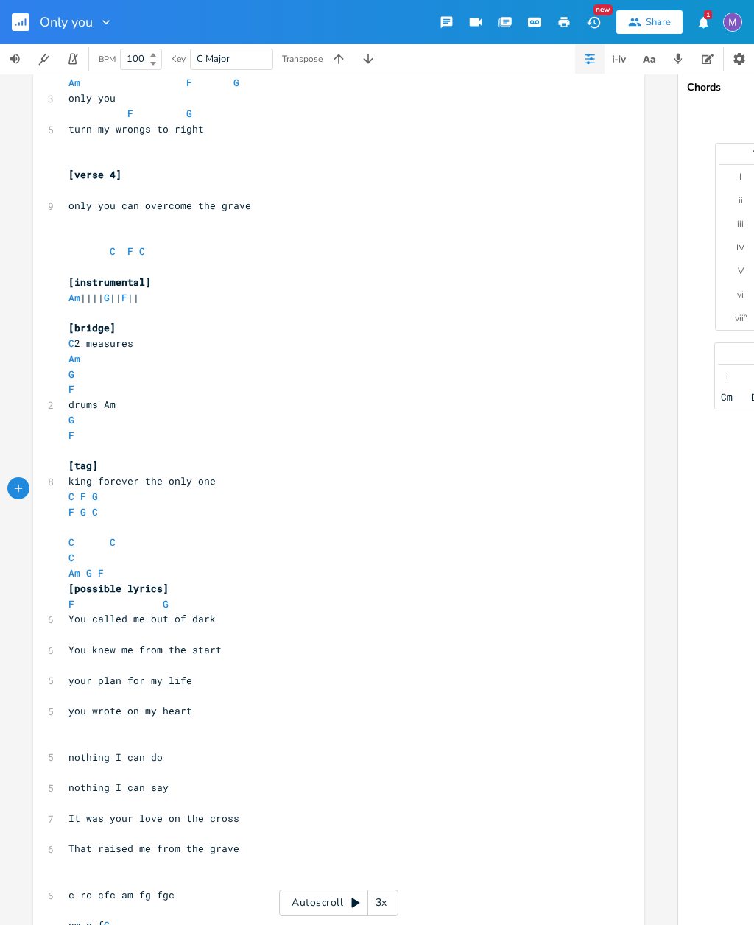
scroll to position [13, 0]
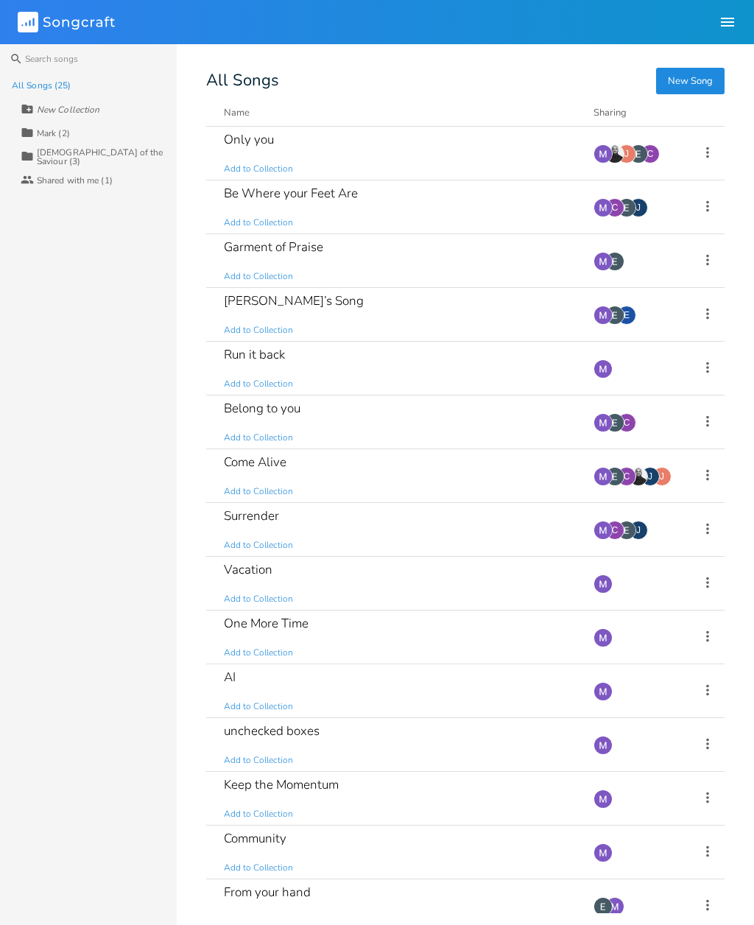
click at [216, 423] on div "Belong to you Add to Collection Add Demo [DATE] C" at bounding box center [465, 423] width 519 height 54
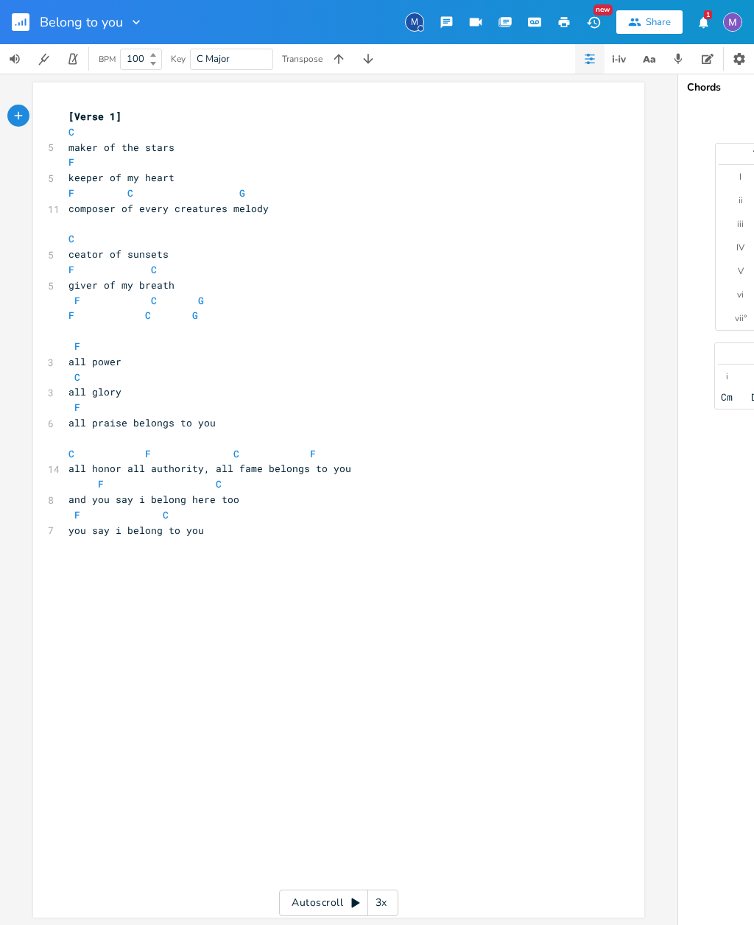
scroll to position [13, 0]
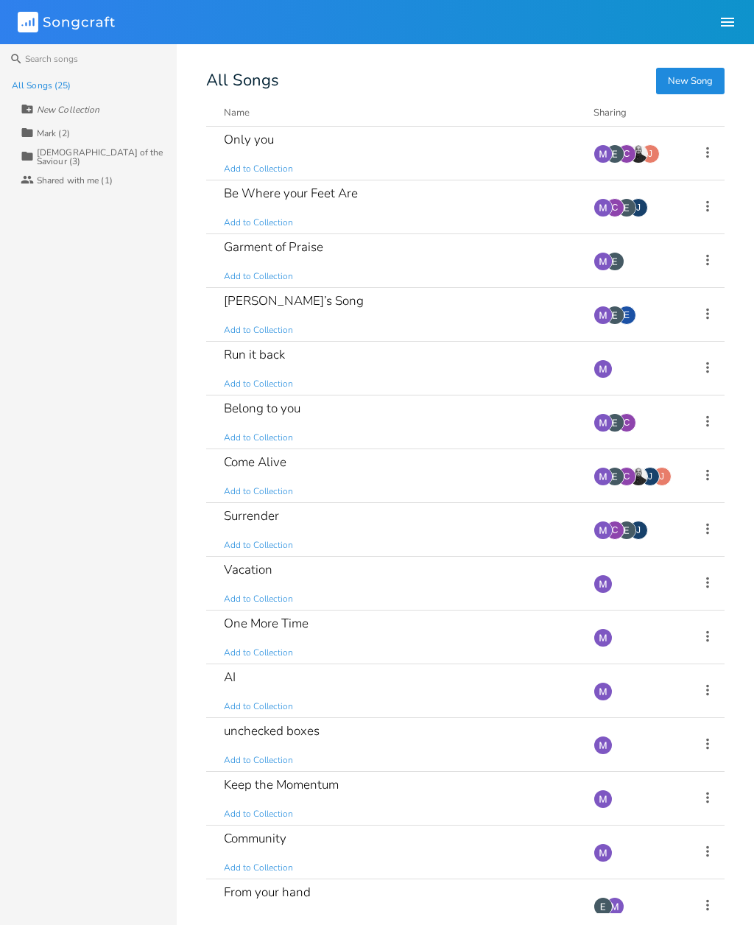
click at [290, 476] on div "Come Alive Add to Collection" at bounding box center [400, 475] width 352 height 53
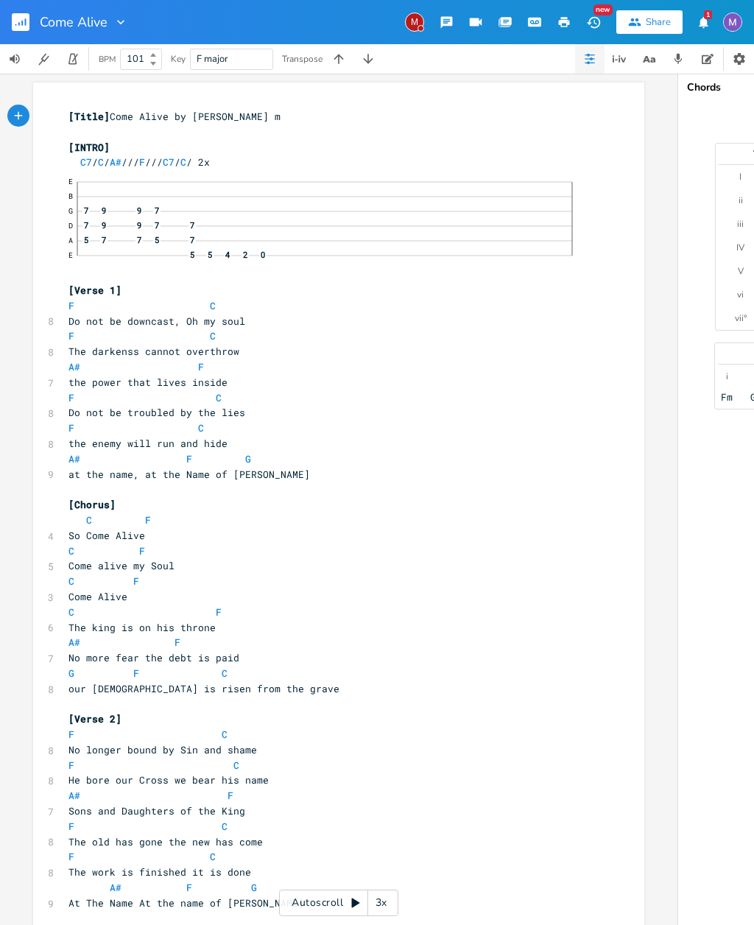
click at [304, 116] on pre "[Title] Come Alive by [PERSON_NAME] m" at bounding box center [332, 116] width 532 height 15
click at [304, 142] on li "Bb" at bounding box center [311, 147] width 44 height 15
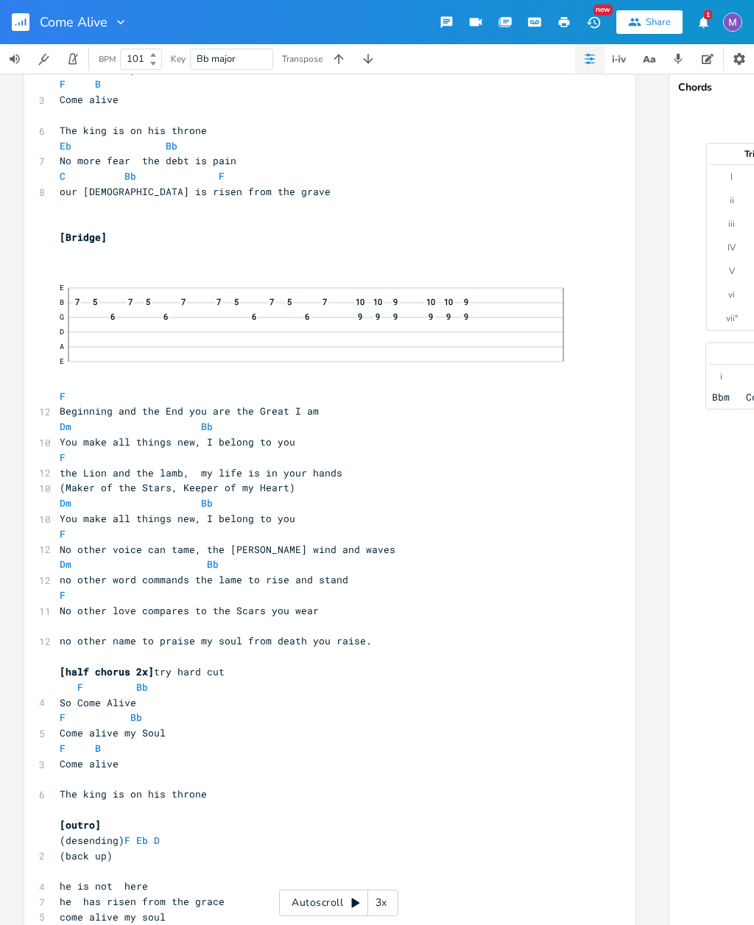
scroll to position [925, 0]
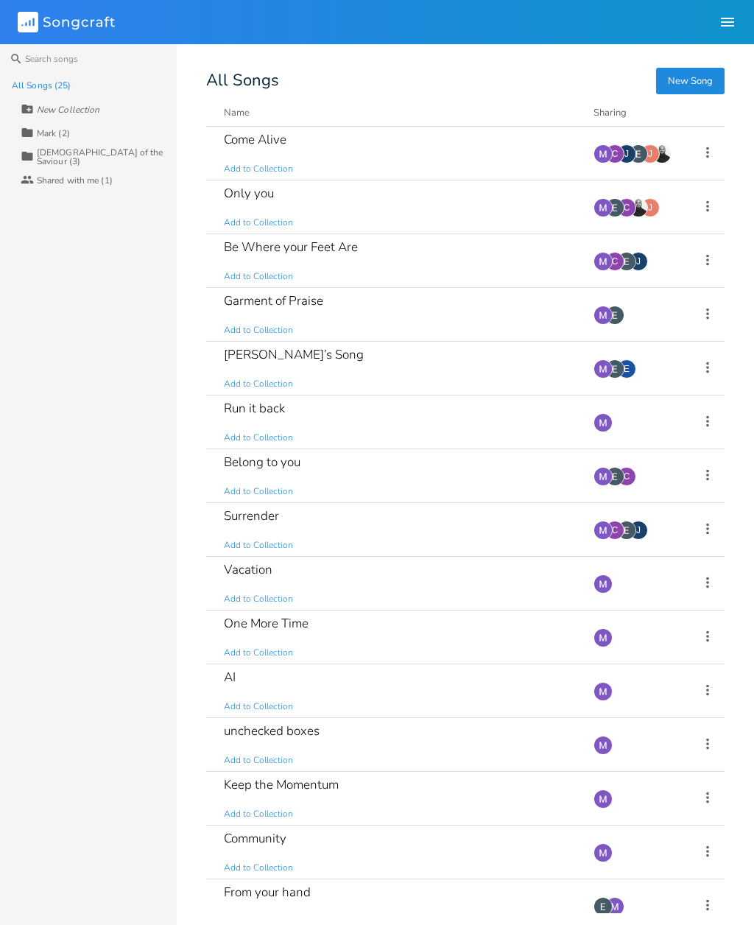
scroll to position [4, 0]
